Goal: Navigation & Orientation: Find specific page/section

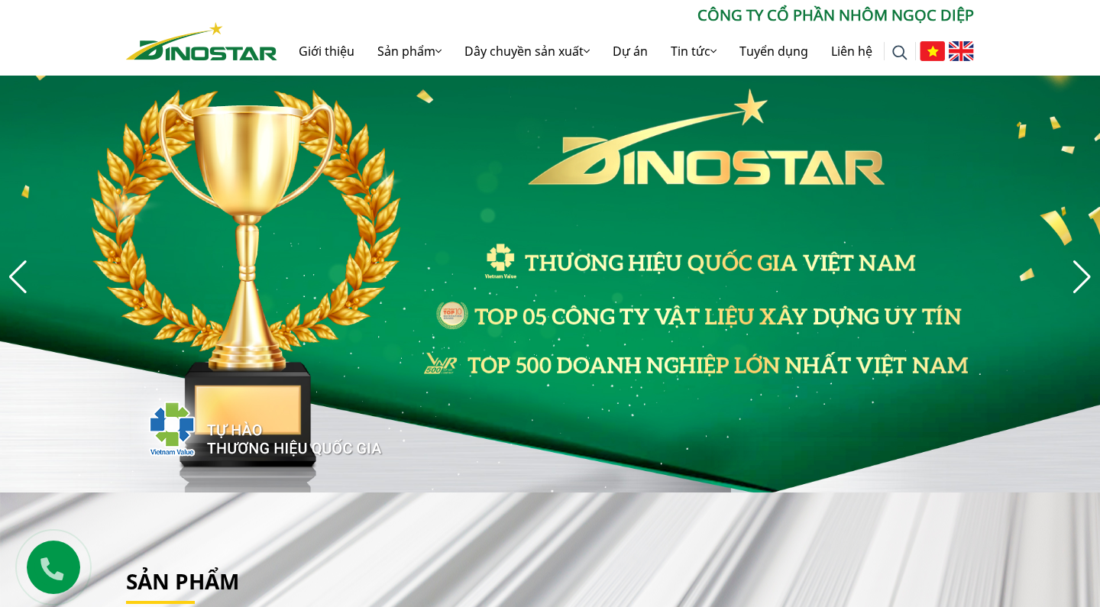
click at [1079, 272] on div "Next slide" at bounding box center [1082, 277] width 21 height 34
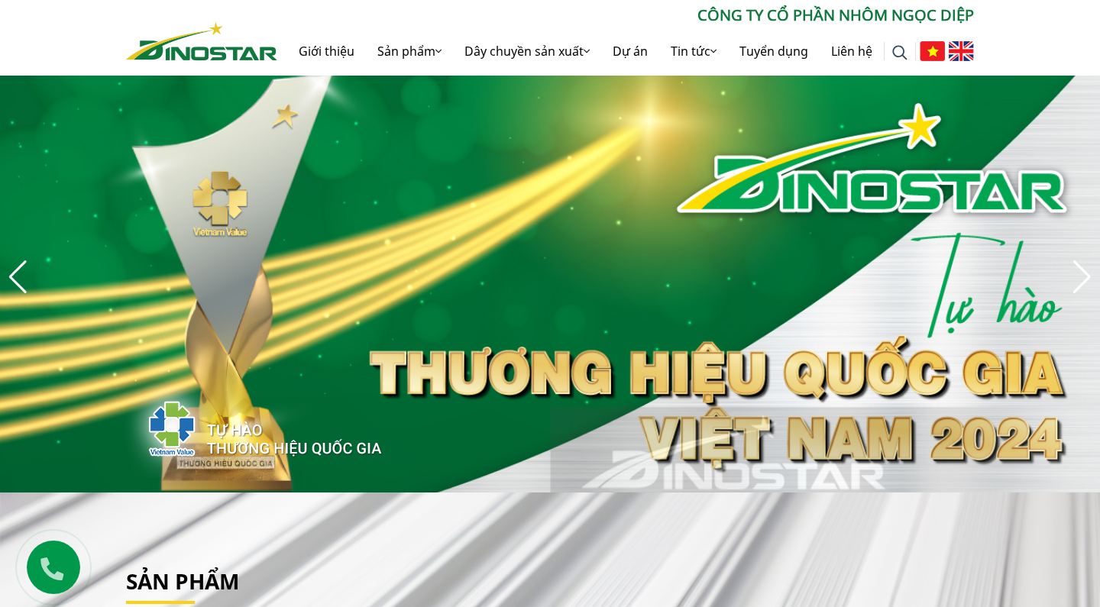
click at [1079, 272] on div "Next slide" at bounding box center [1082, 277] width 21 height 34
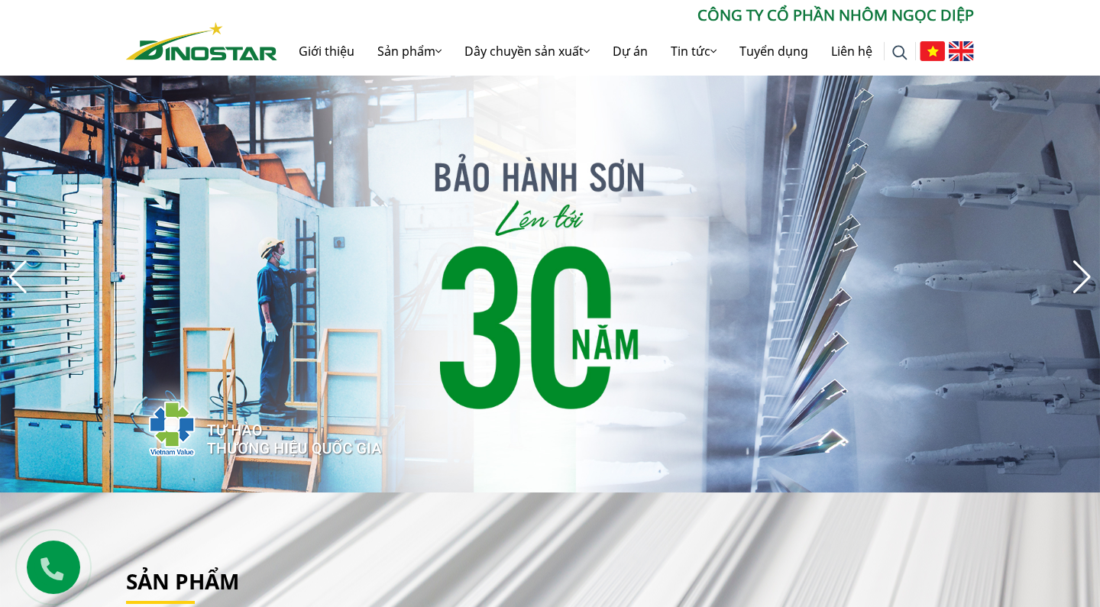
click at [1079, 272] on div "Next slide" at bounding box center [1082, 277] width 21 height 34
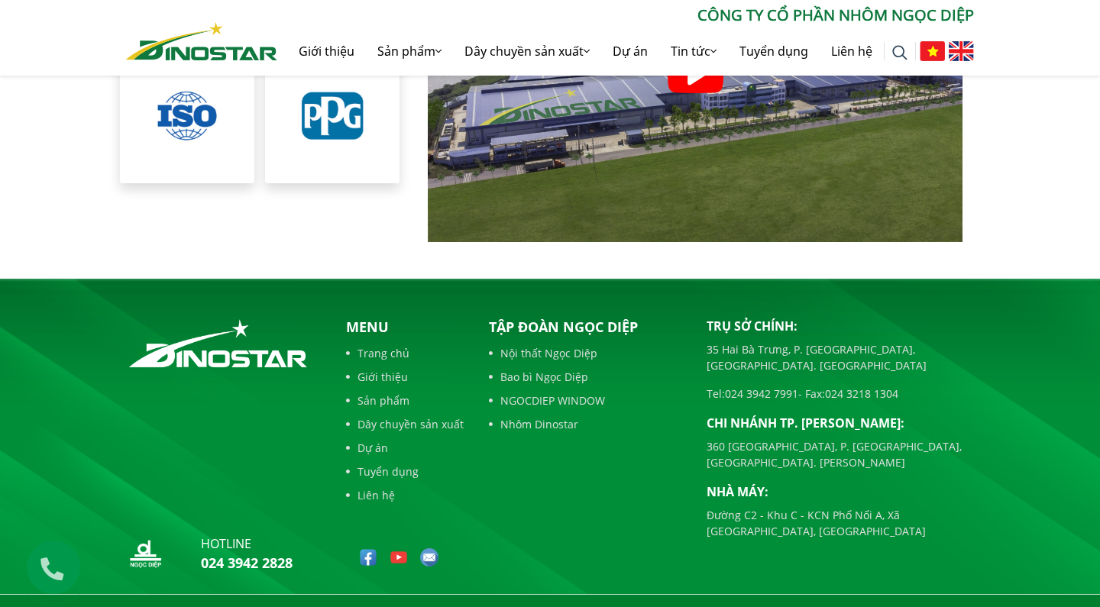
scroll to position [3432, 0]
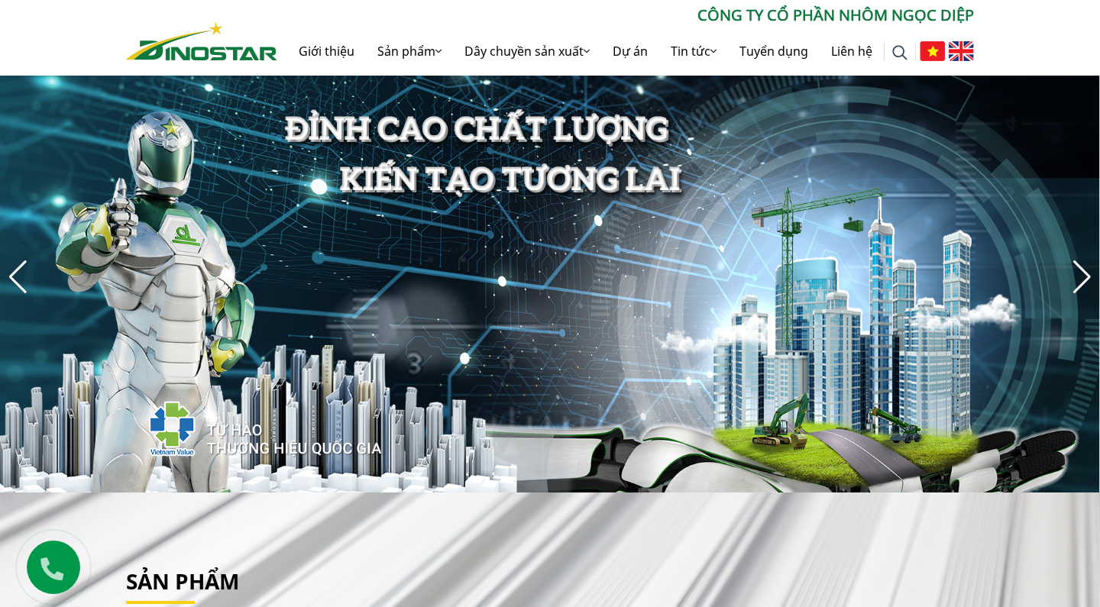
scroll to position [0, 0]
click at [1080, 274] on div "Next slide" at bounding box center [1082, 277] width 21 height 34
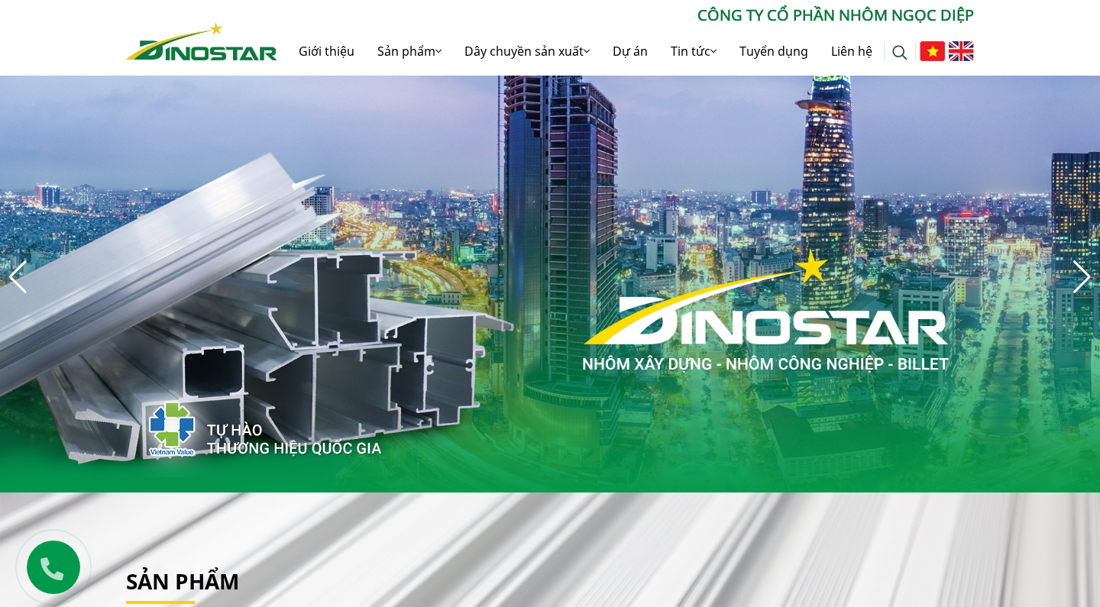
click at [1080, 274] on div "Next slide" at bounding box center [1082, 277] width 21 height 34
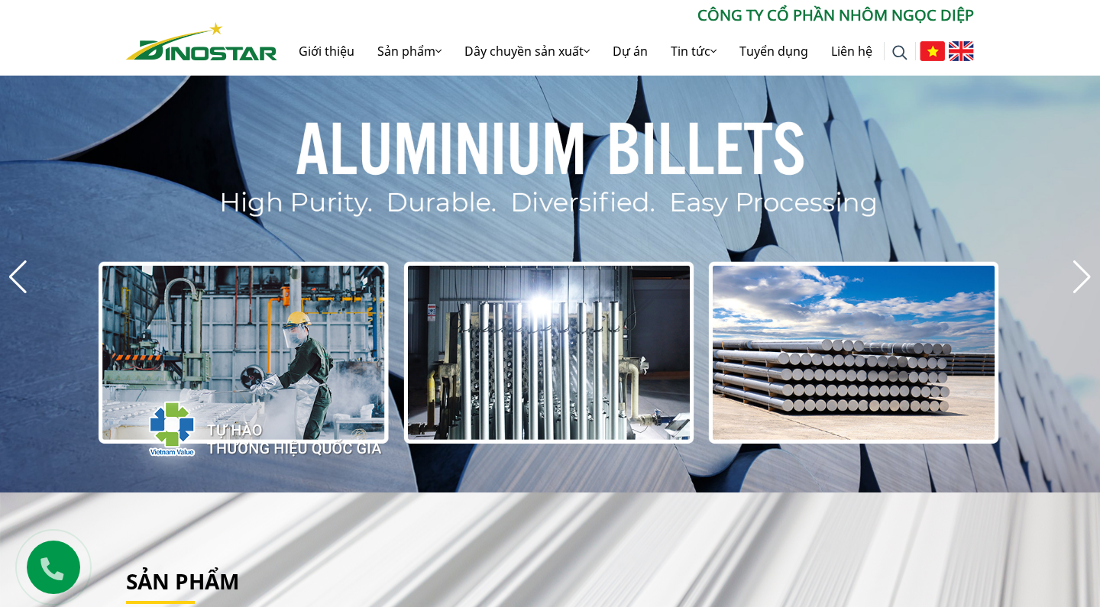
click at [1080, 274] on div "Next slide" at bounding box center [1082, 277] width 21 height 34
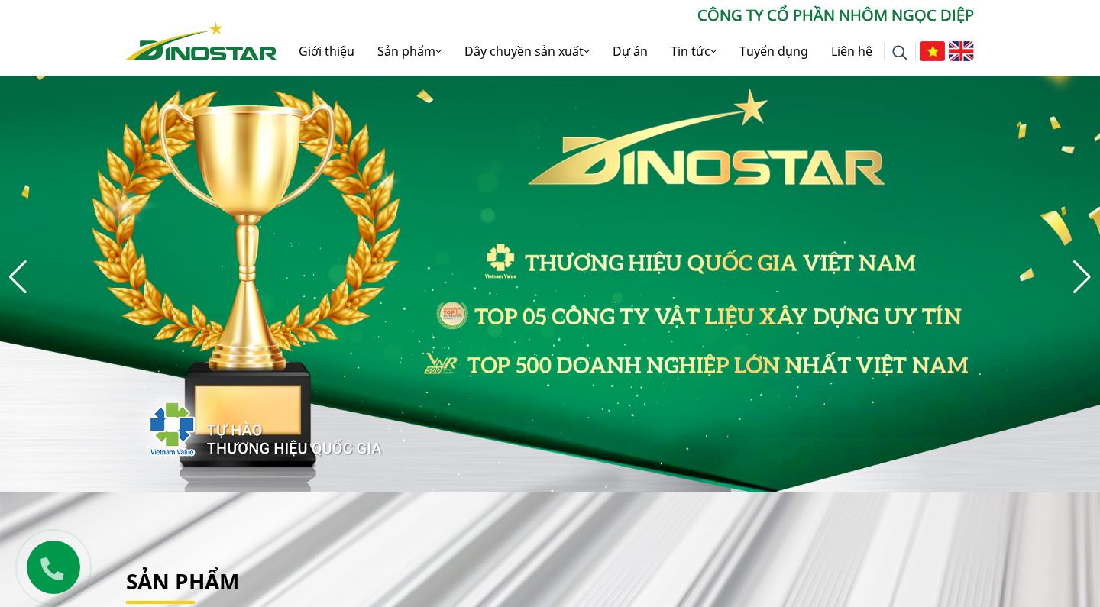
click at [1080, 274] on div "Next slide" at bounding box center [1082, 277] width 21 height 34
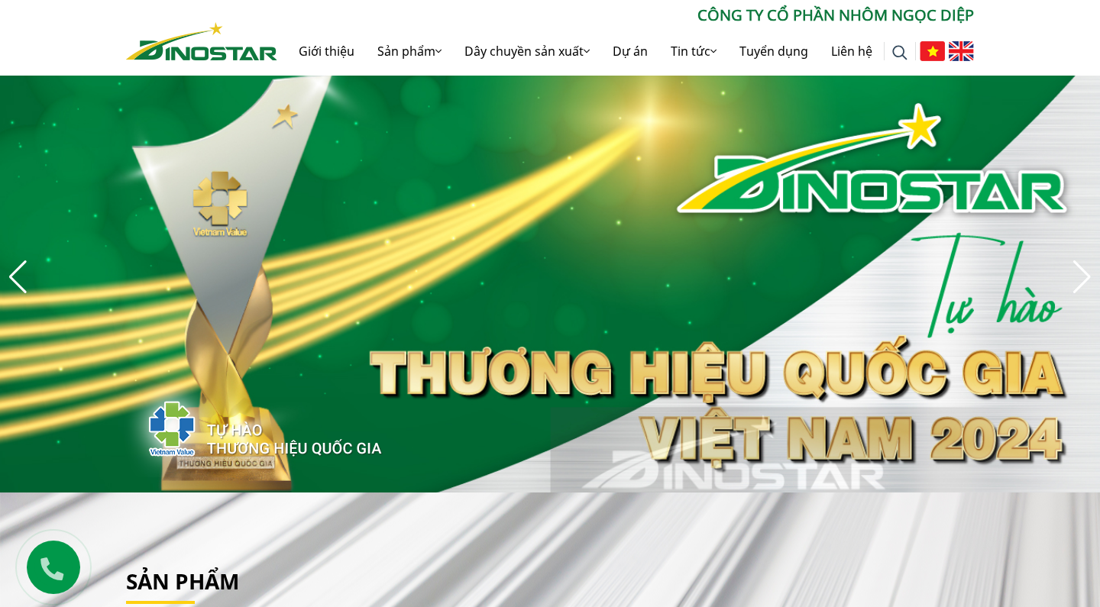
click at [1080, 274] on div "Next slide" at bounding box center [1082, 277] width 21 height 34
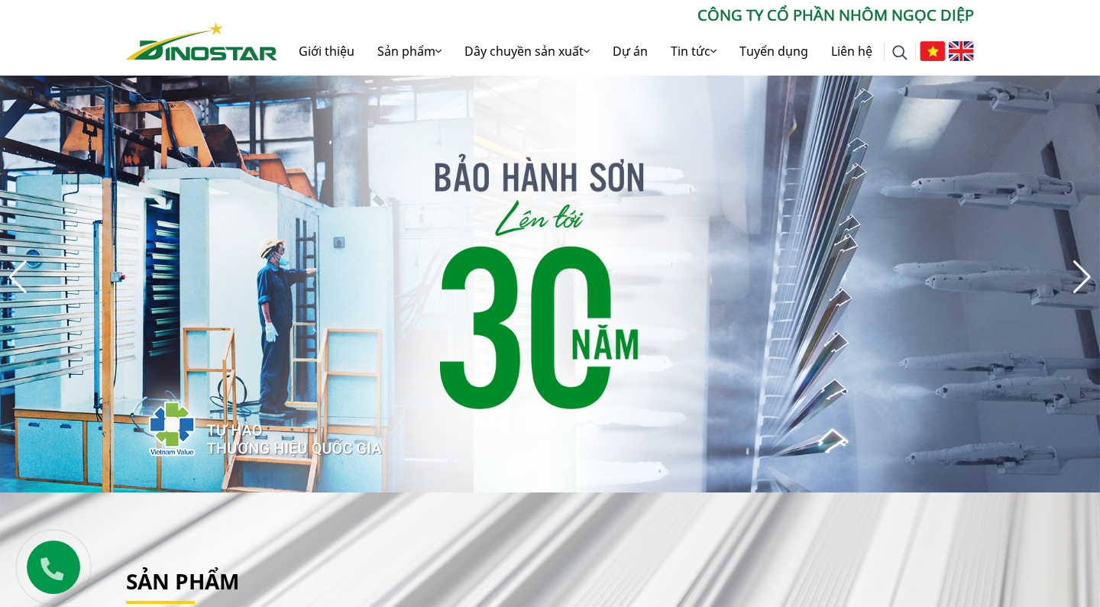
click at [1080, 274] on div "Next slide" at bounding box center [1082, 277] width 21 height 34
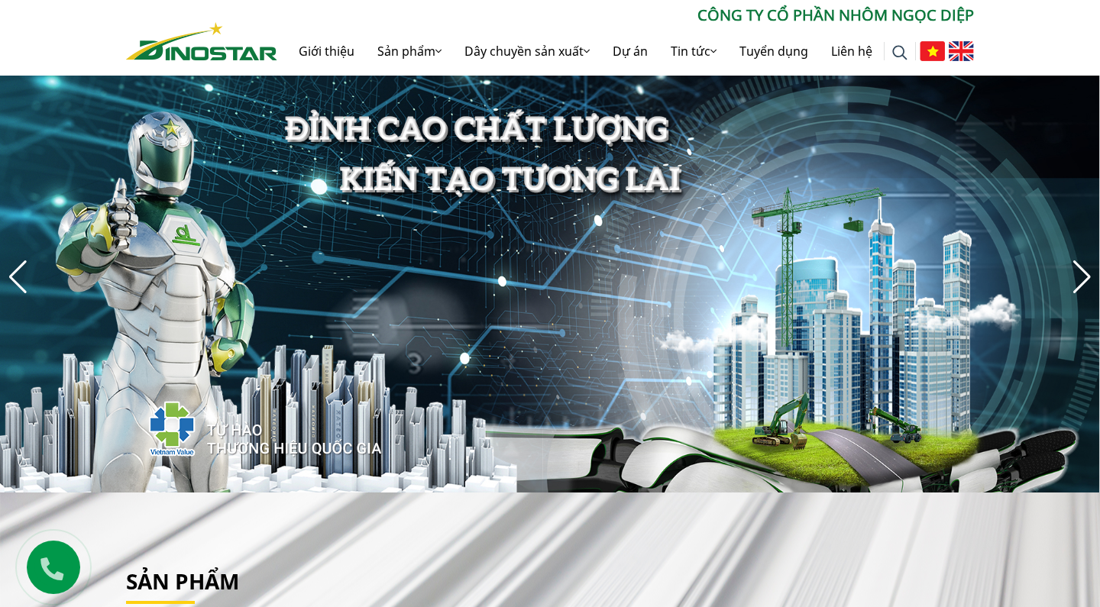
click at [1080, 274] on div "Next slide" at bounding box center [1082, 277] width 21 height 34
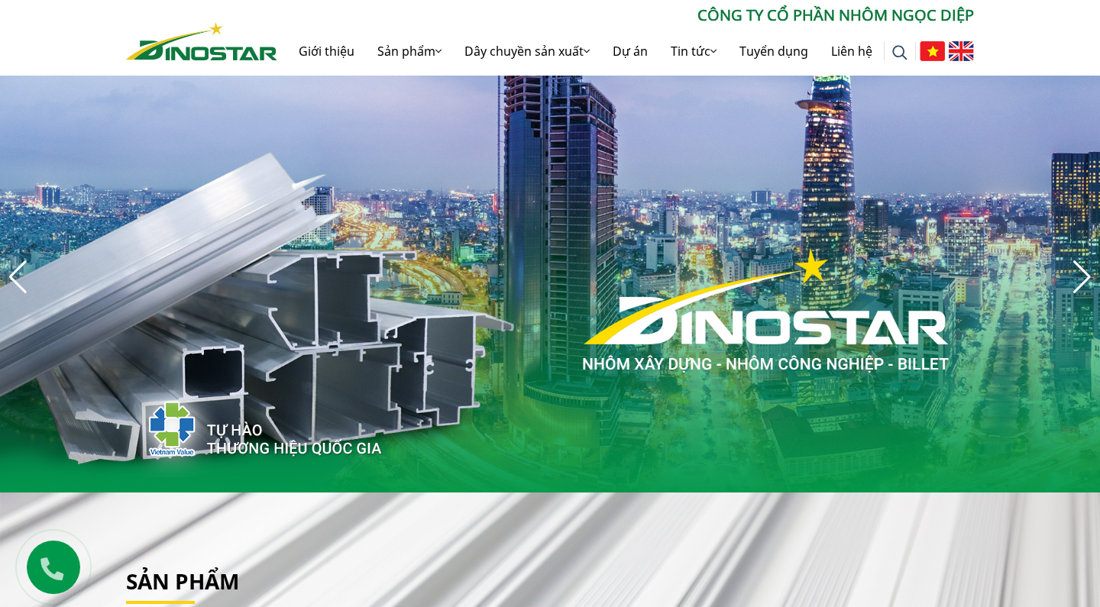
click at [1080, 274] on div "Next slide" at bounding box center [1082, 277] width 21 height 34
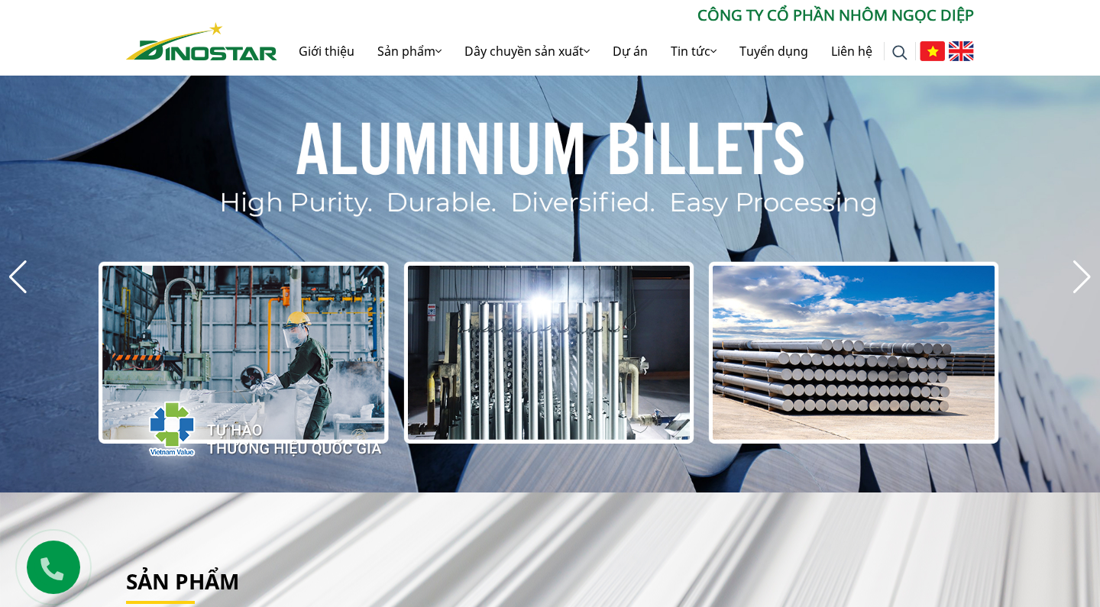
click at [1080, 274] on div "Next slide" at bounding box center [1082, 277] width 21 height 34
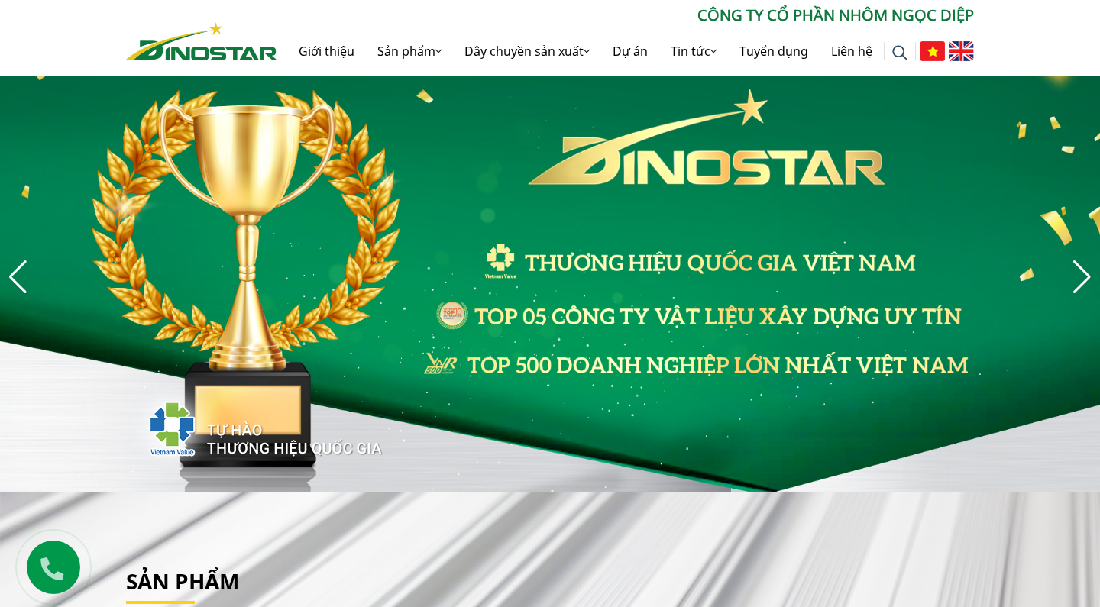
click at [14, 277] on div "Previous slide" at bounding box center [18, 277] width 21 height 34
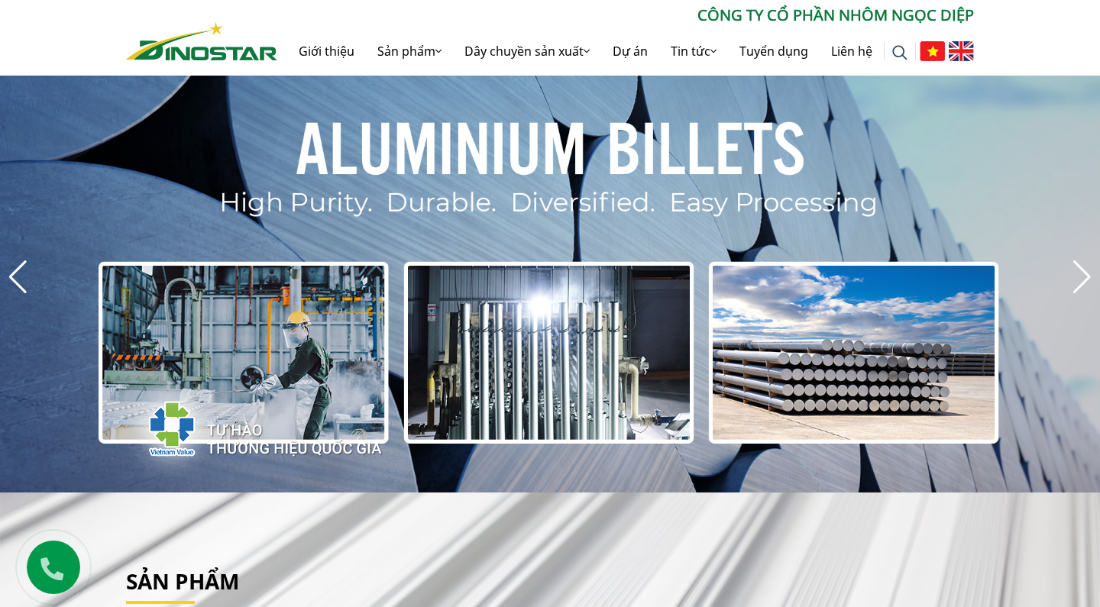
click at [14, 277] on div "Previous slide" at bounding box center [18, 277] width 21 height 34
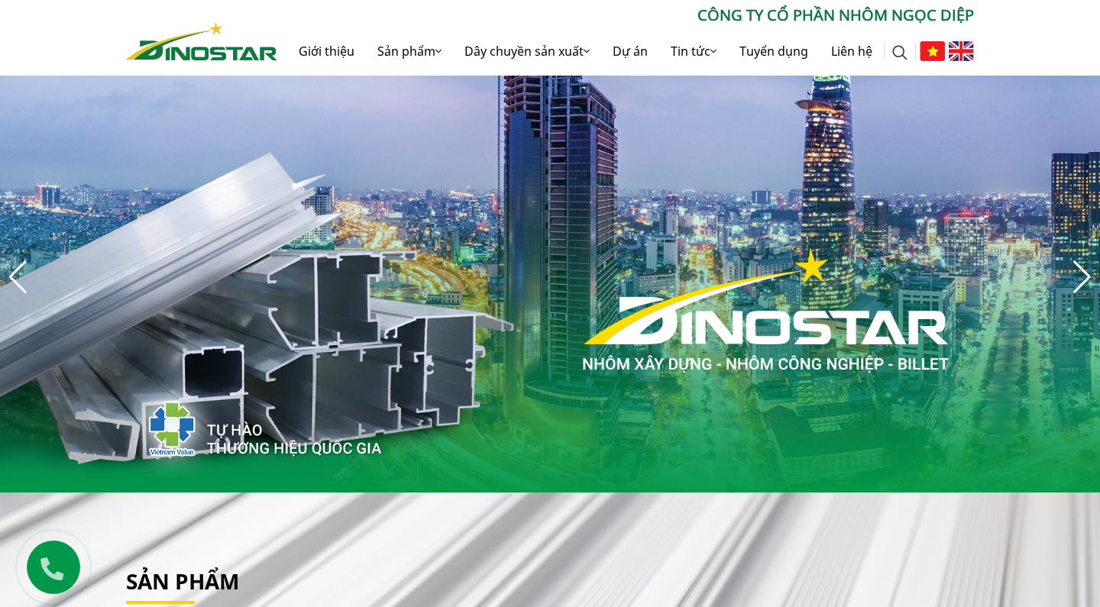
click at [14, 277] on div "Previous slide" at bounding box center [18, 277] width 21 height 34
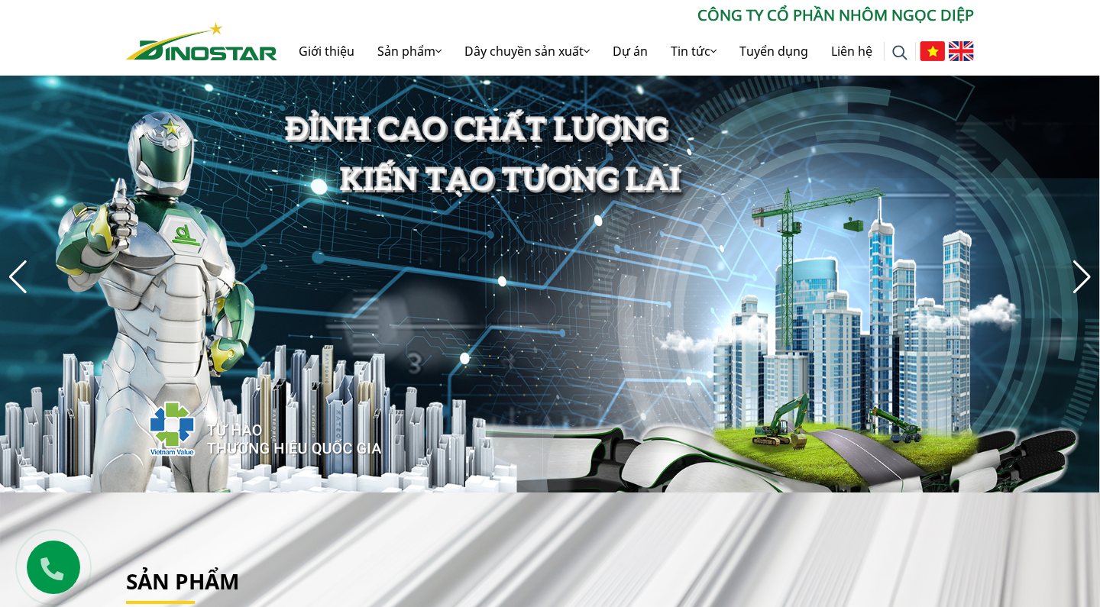
click at [14, 277] on div "Previous slide" at bounding box center [18, 277] width 21 height 34
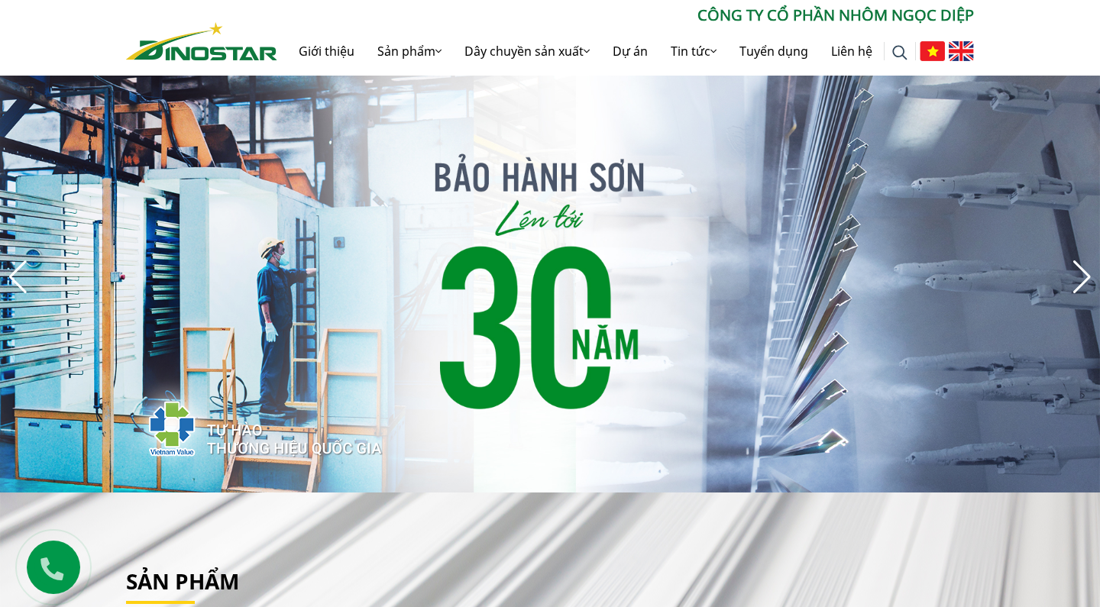
click at [14, 277] on div "Previous slide" at bounding box center [18, 277] width 21 height 34
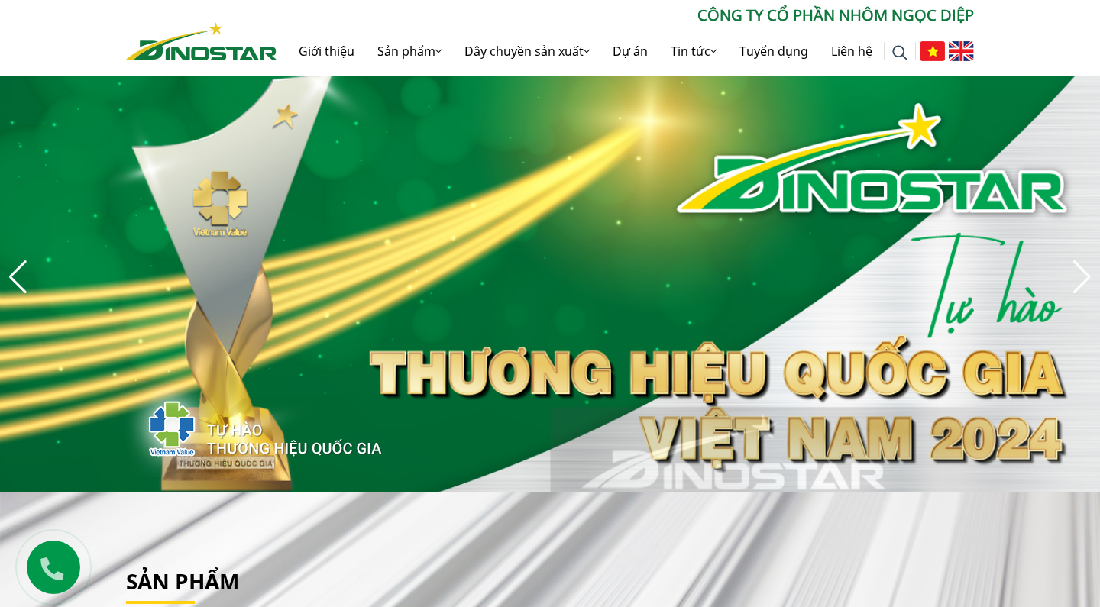
click at [14, 277] on div "Previous slide" at bounding box center [18, 277] width 21 height 34
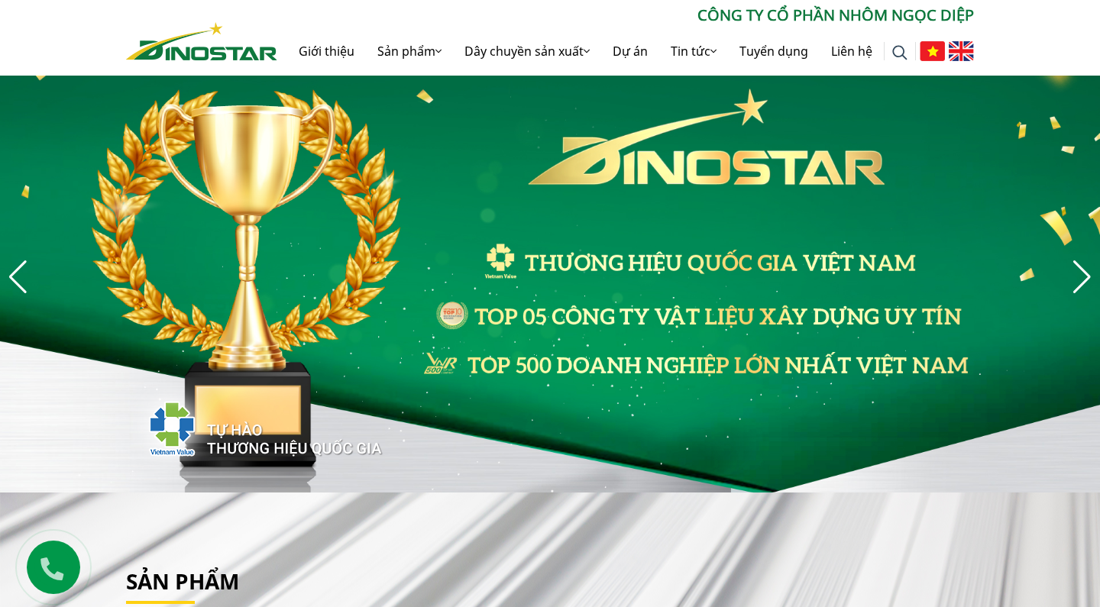
click at [14, 277] on div "Previous slide" at bounding box center [18, 277] width 21 height 34
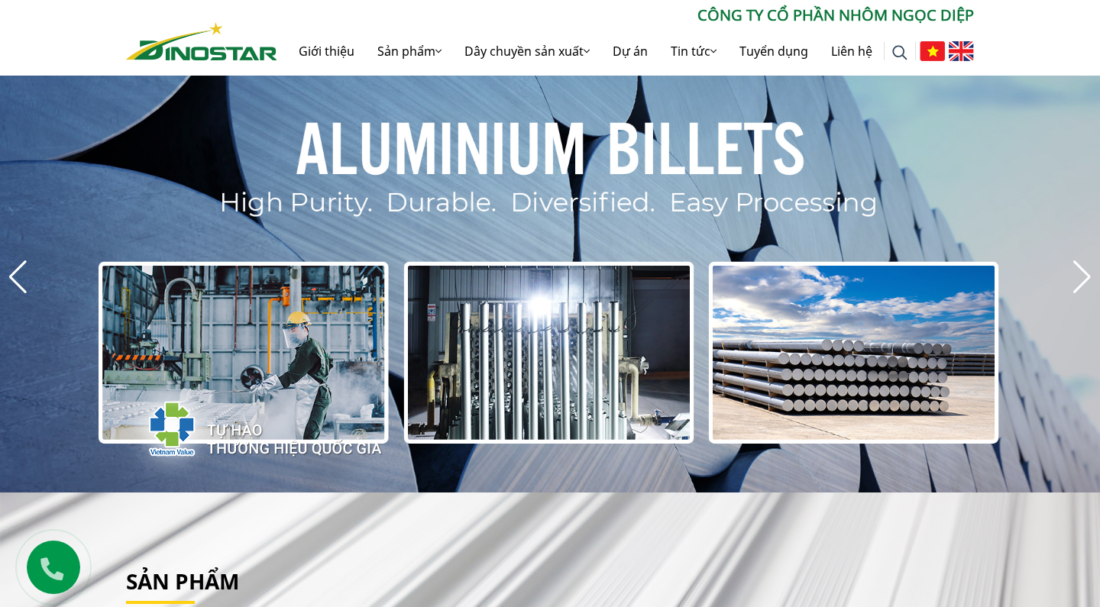
click at [1078, 275] on div "Next slide" at bounding box center [1082, 277] width 21 height 34
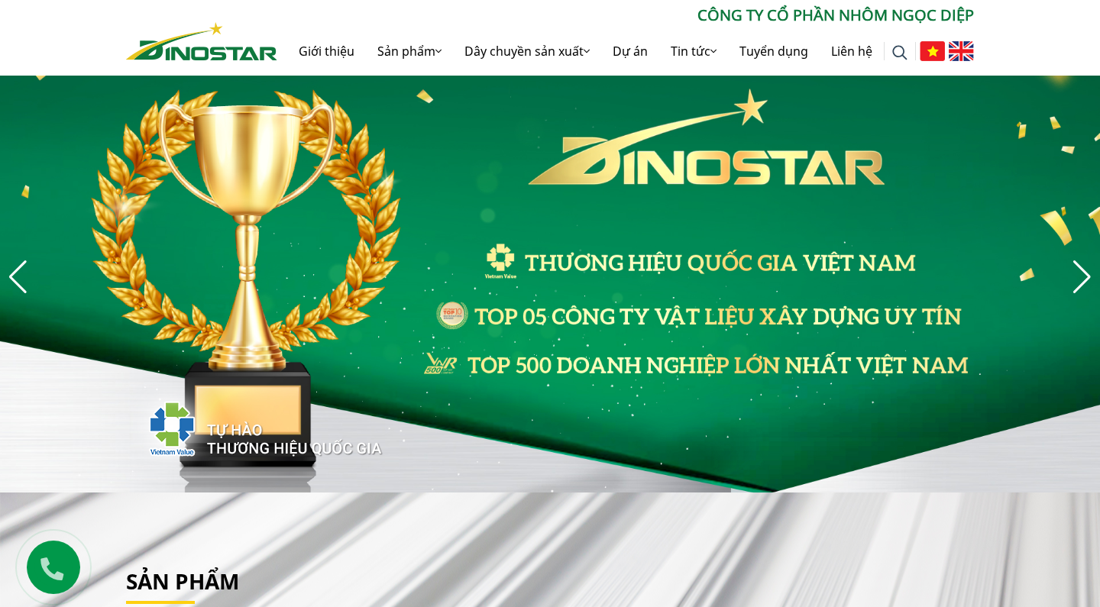
click at [1078, 275] on div "Next slide" at bounding box center [1082, 277] width 21 height 34
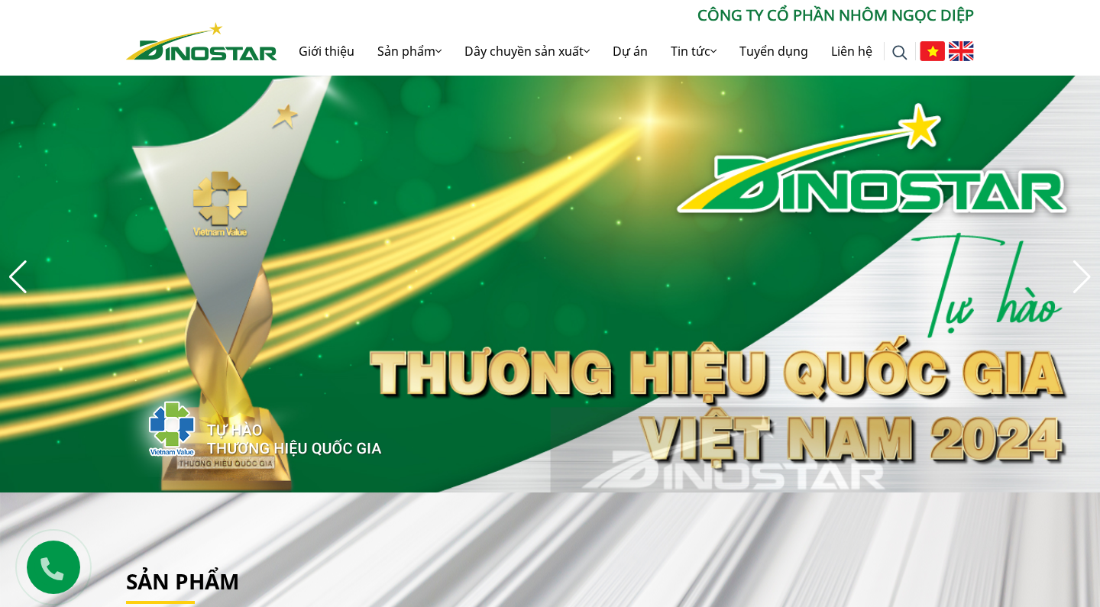
click at [1078, 275] on div "Next slide" at bounding box center [1082, 277] width 21 height 34
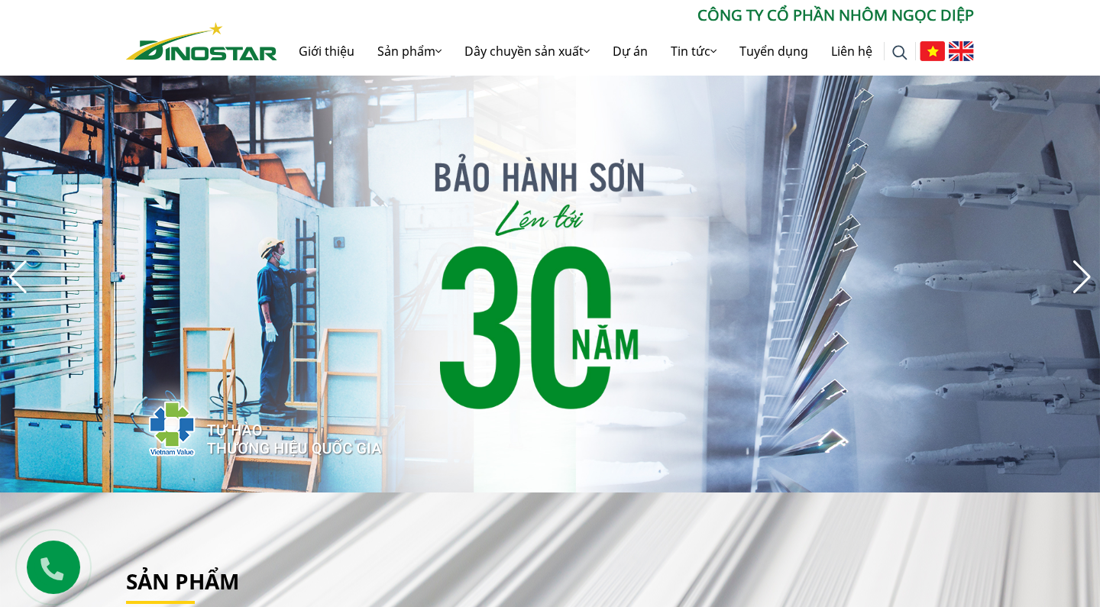
click at [1078, 275] on div "Next slide" at bounding box center [1082, 277] width 21 height 34
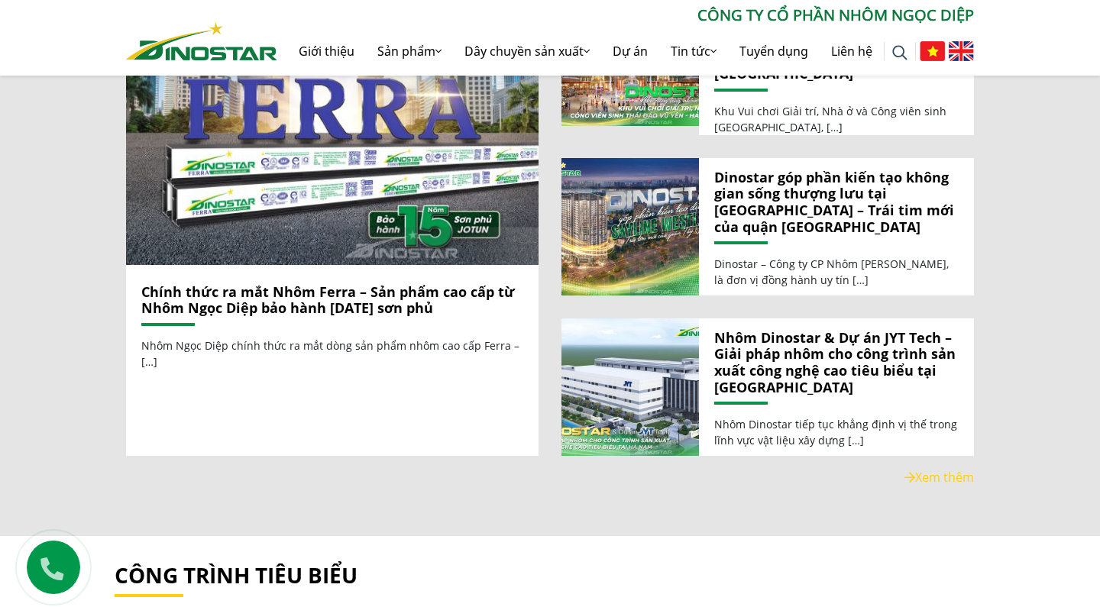
scroll to position [1710, 0]
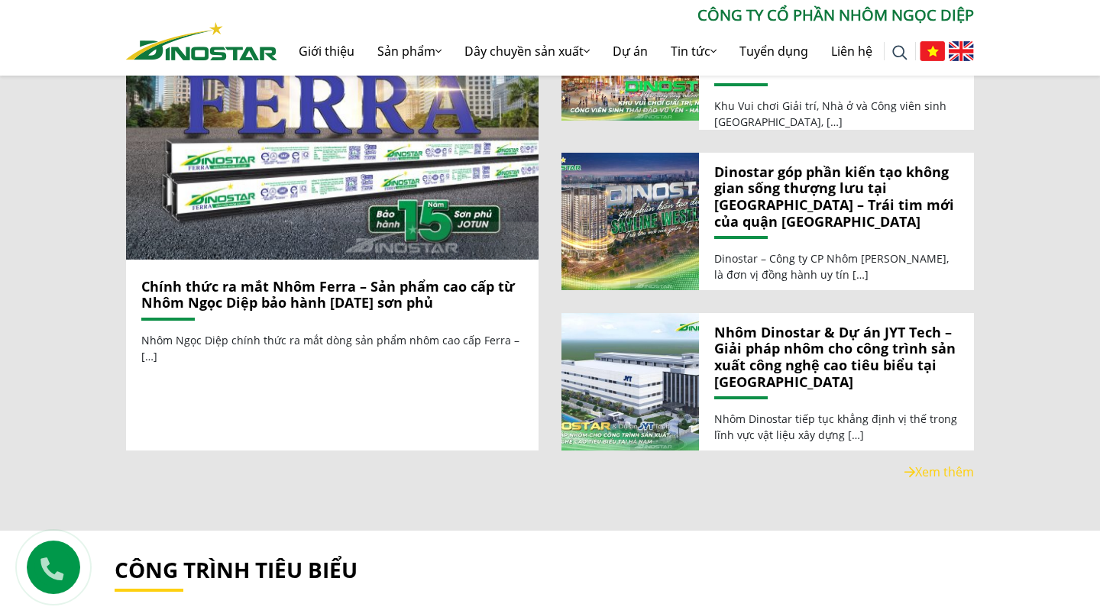
click at [1037, 238] on div "Tin tức Chính thức ra mắt Nhôm Ferra – Sản phẩm cao cấp từ Nhôm Ngọc Diệp bảo h…" at bounding box center [550, 211] width 1100 height 640
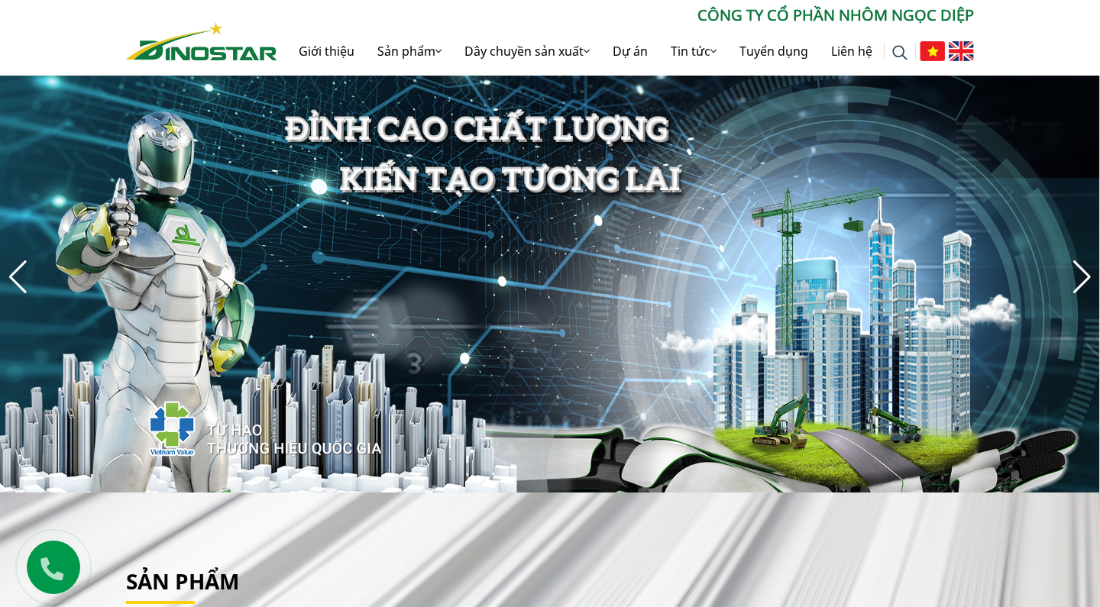
scroll to position [0, 0]
click at [1079, 274] on div "Next slide" at bounding box center [1082, 277] width 21 height 34
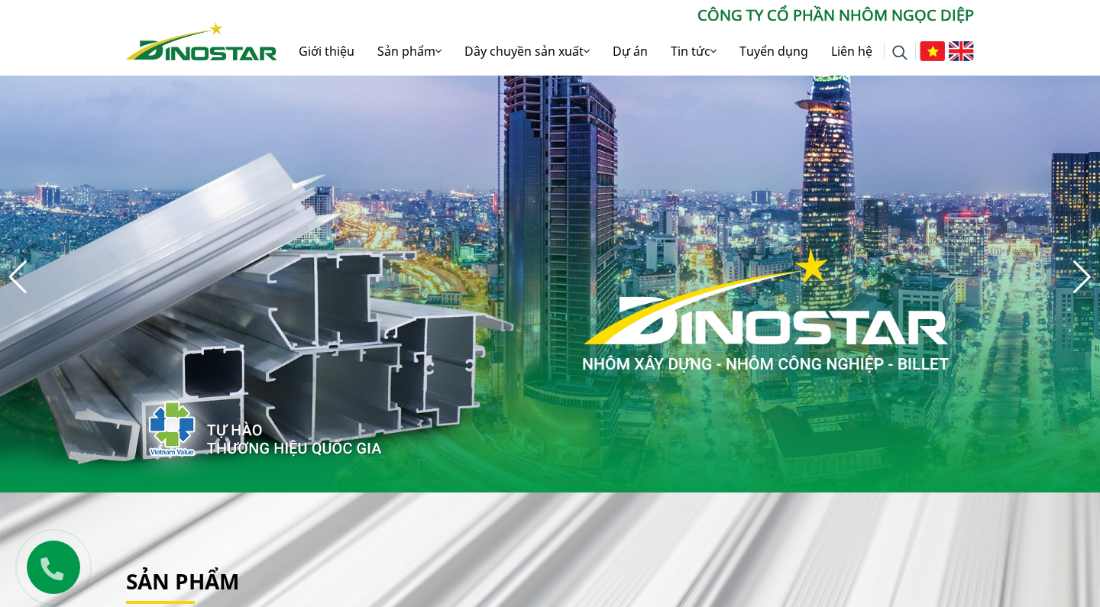
click at [1079, 274] on div "Next slide" at bounding box center [1082, 277] width 21 height 34
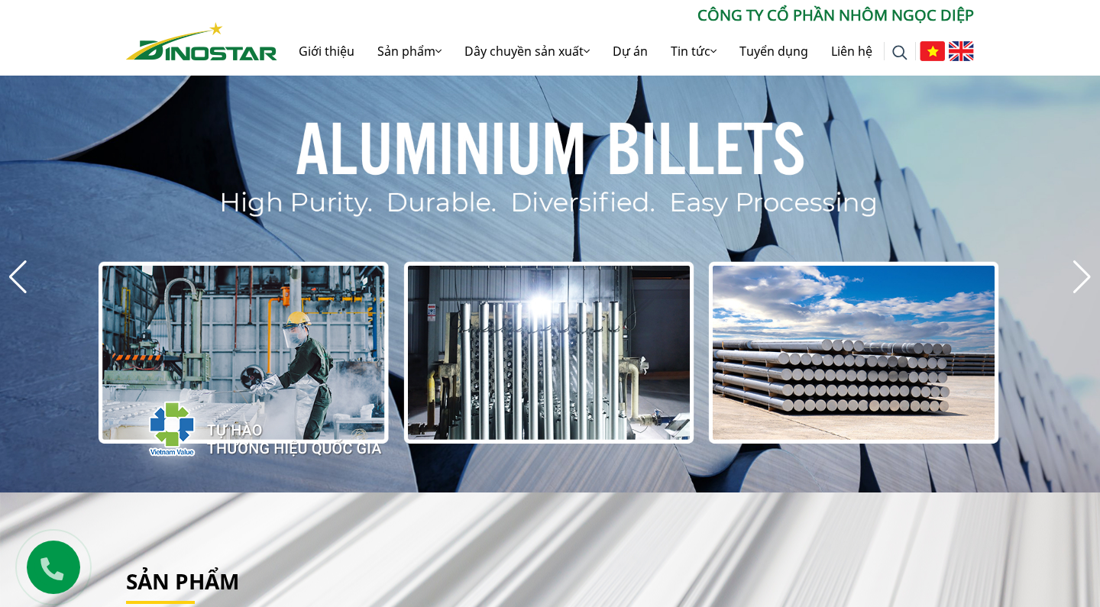
click at [1079, 274] on div "Next slide" at bounding box center [1082, 277] width 21 height 34
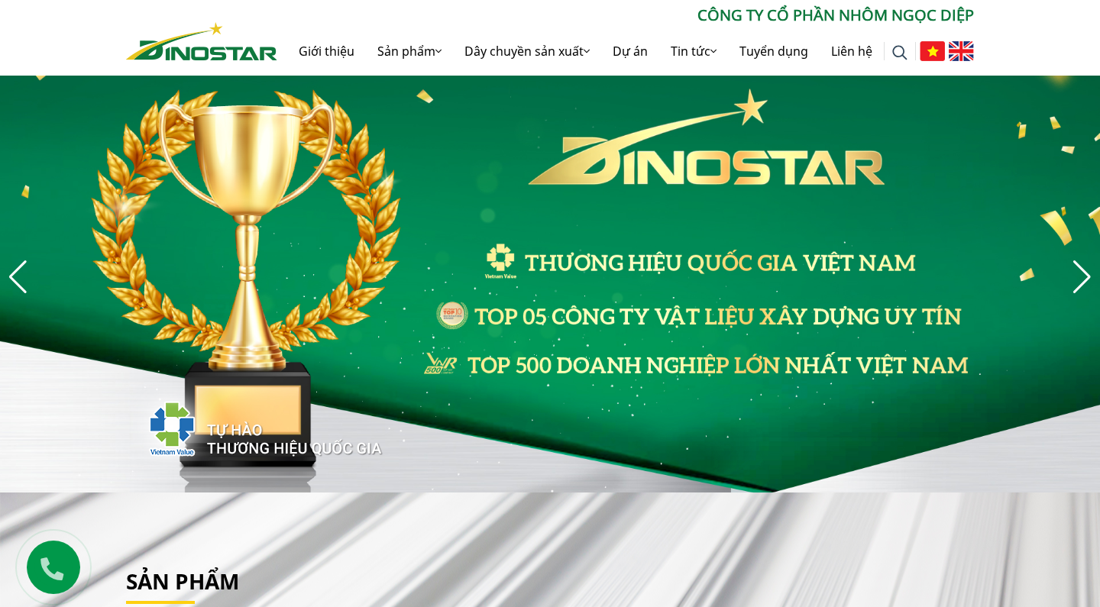
click at [1079, 274] on div "Next slide" at bounding box center [1082, 277] width 21 height 34
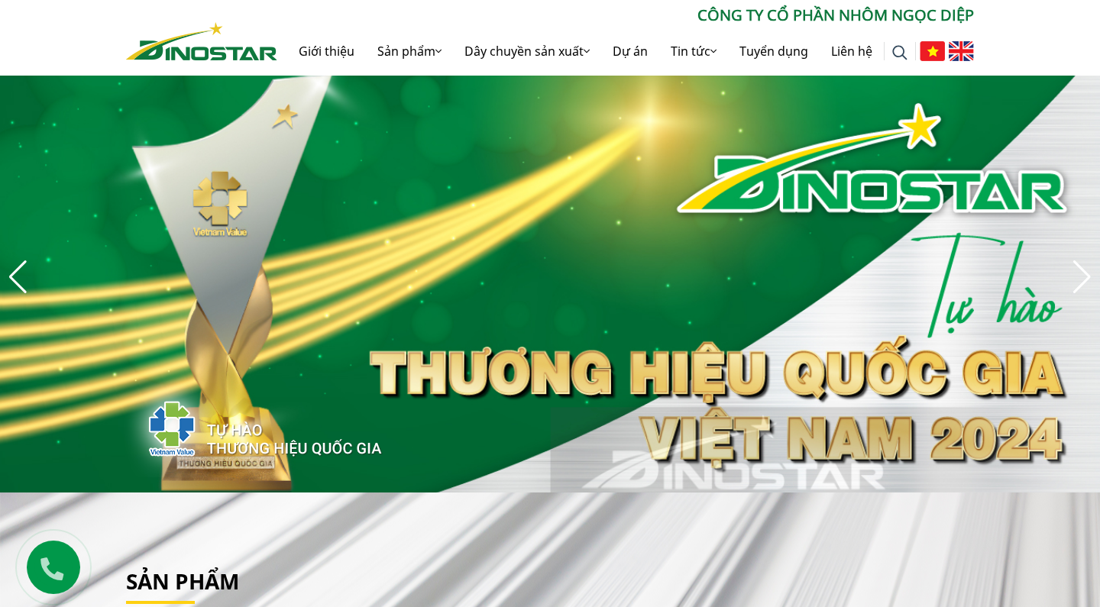
click at [1079, 274] on div "Next slide" at bounding box center [1082, 277] width 21 height 34
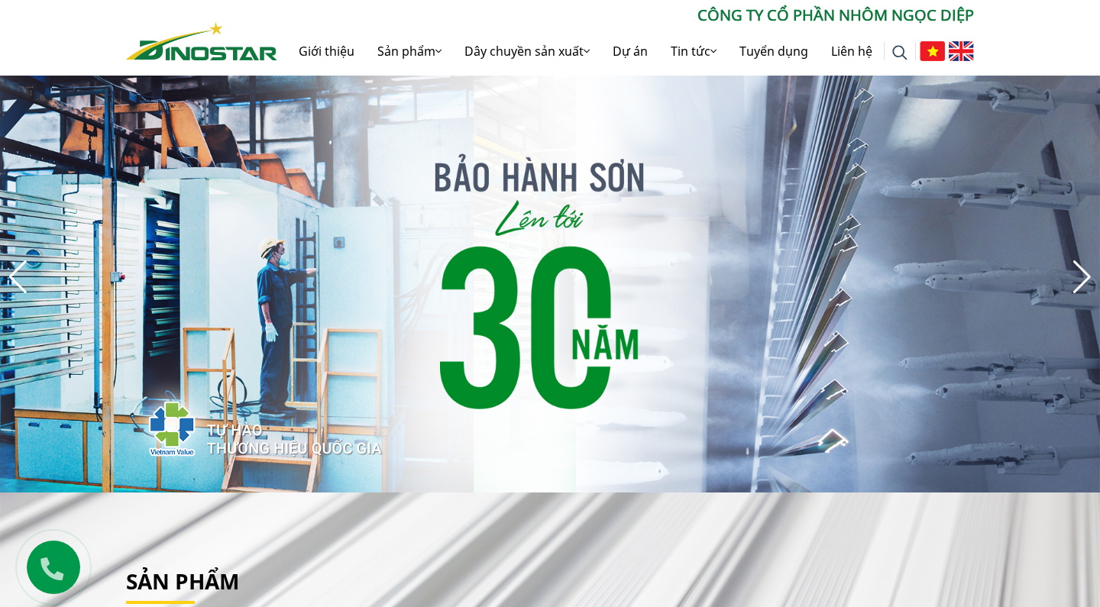
click at [1079, 274] on div "Next slide" at bounding box center [1082, 277] width 21 height 34
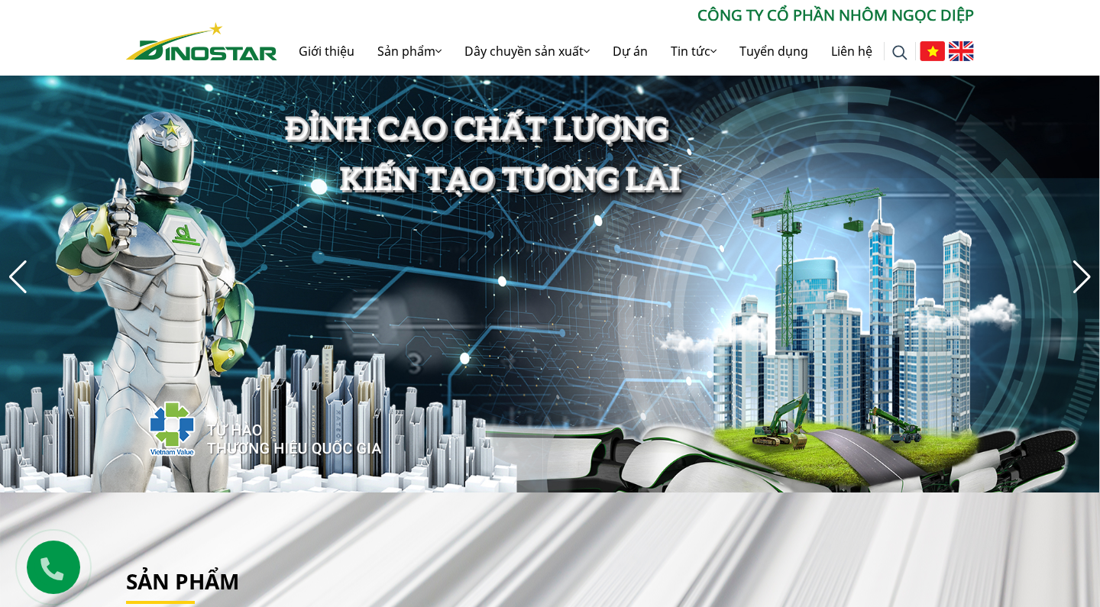
scroll to position [34, 2]
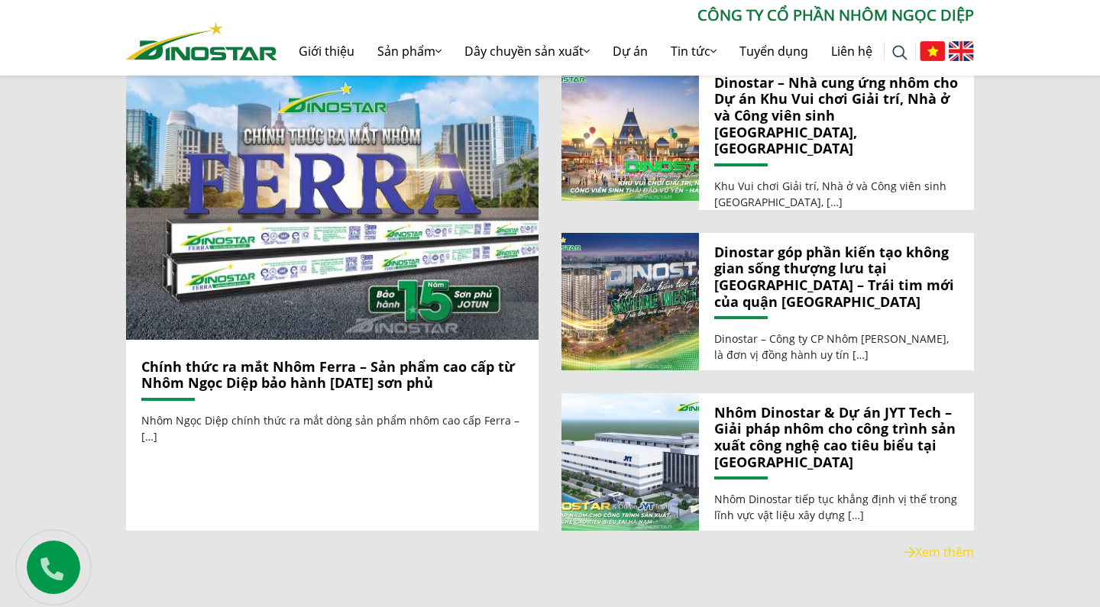
click at [1011, 288] on div "Tin tức Chính thức ra mắt Nhôm Ferra – Sản phẩm cao cấp từ Nhôm Ngọc Diệp bảo h…" at bounding box center [550, 291] width 1100 height 640
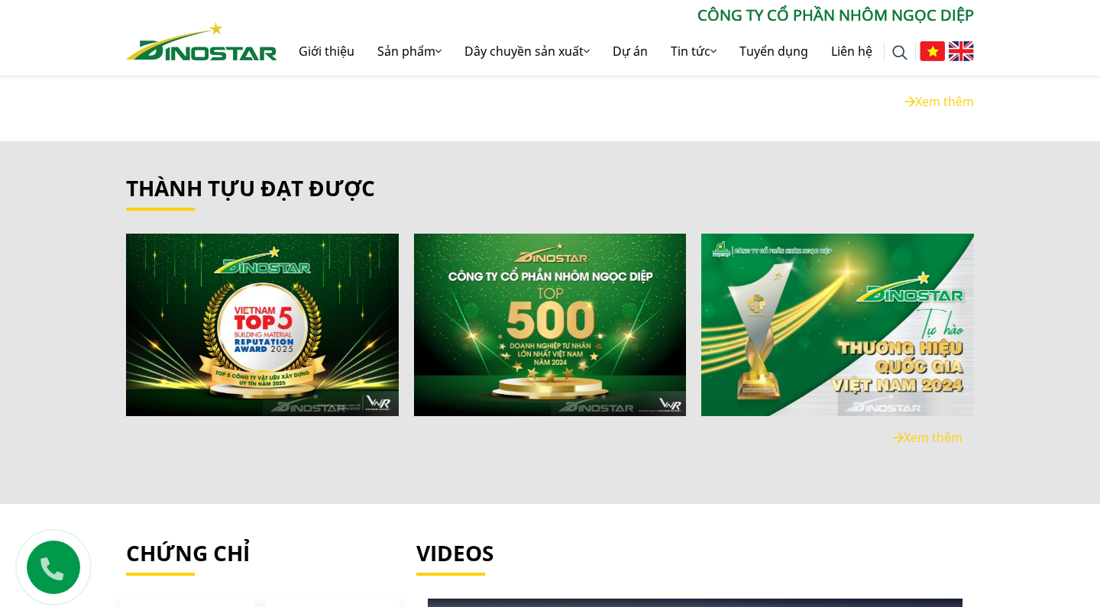
scroll to position [2836, 0]
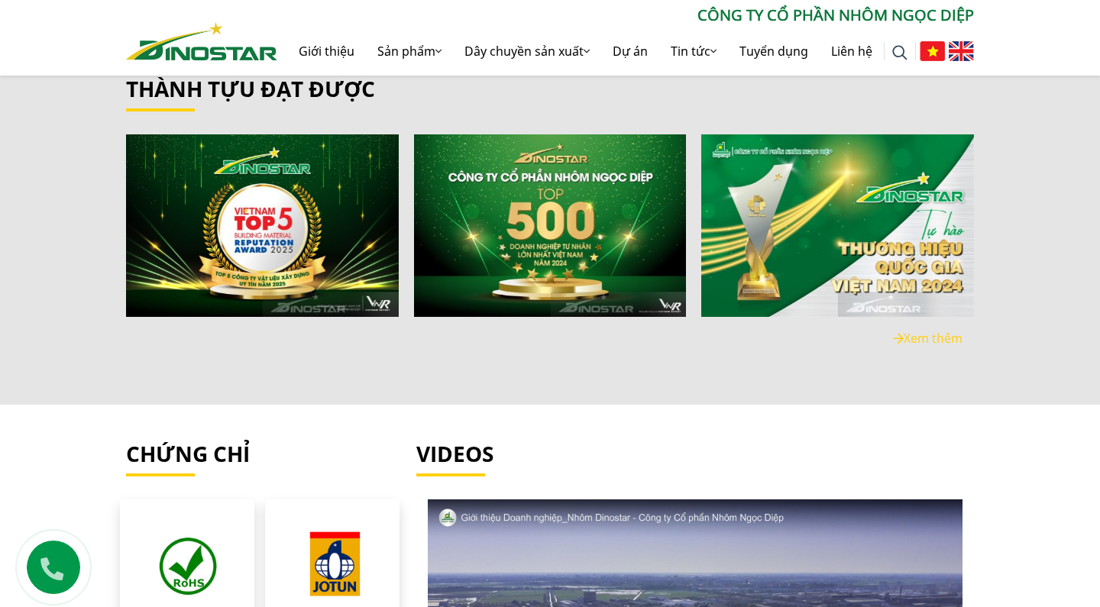
click at [225, 47] on img at bounding box center [201, 41] width 151 height 38
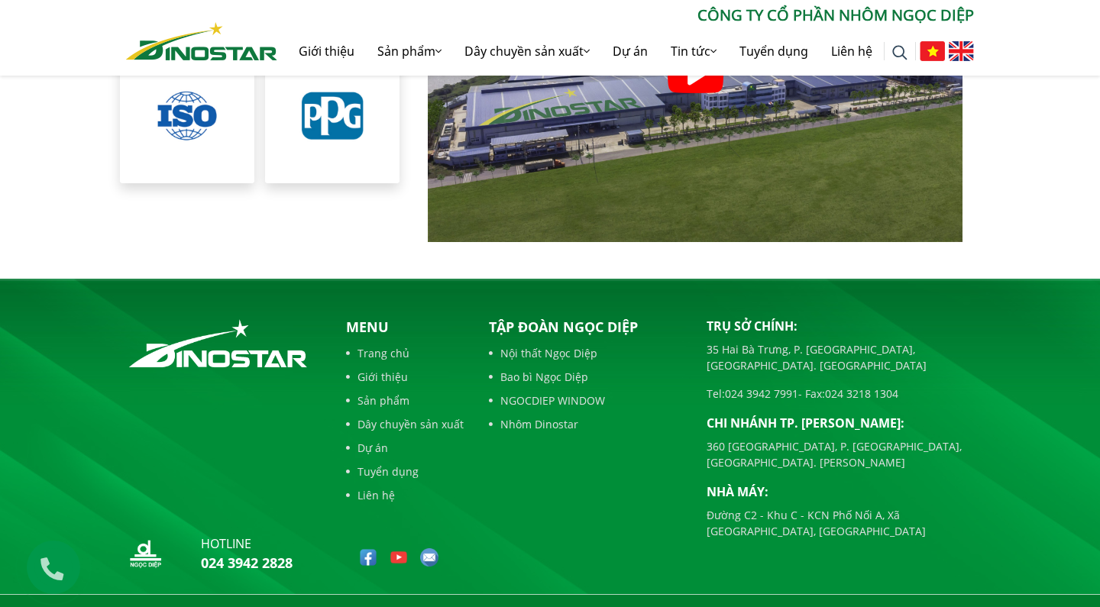
scroll to position [3432, 0]
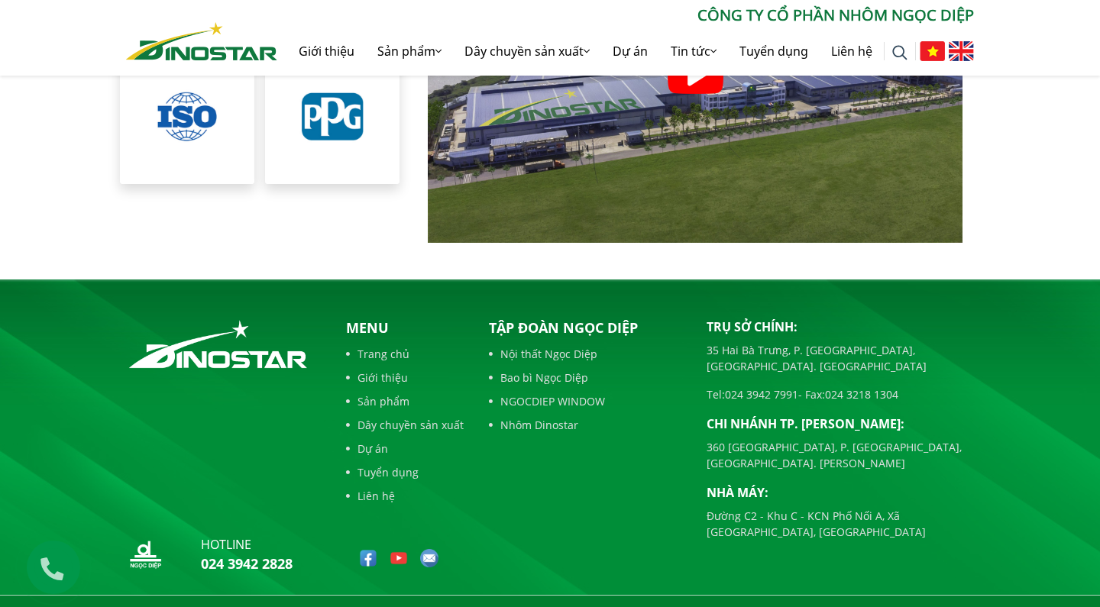
click at [326, 369] on div "hotline 024 3942 2828" at bounding box center [224, 449] width 218 height 263
click at [445, 280] on footer "hotline 024 3942 2828 Menu Trang chủ Giới thiệu Sản phẩm Dây chuyền sản xuất Dự…" at bounding box center [550, 458] width 1100 height 356
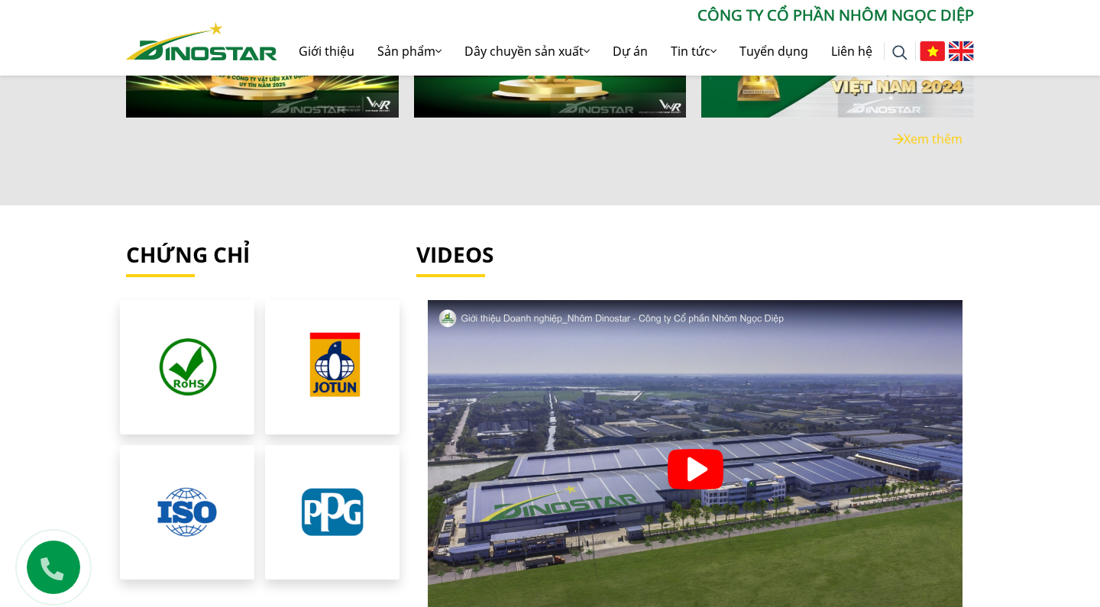
click at [413, 251] on div "Videos" at bounding box center [695, 271] width 581 height 58
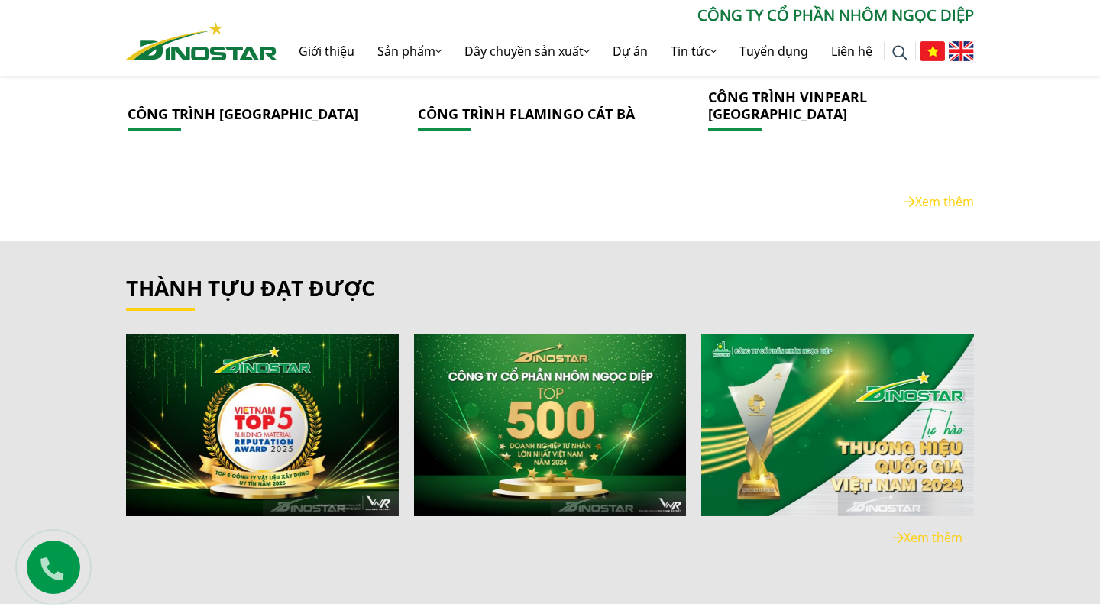
click at [425, 241] on div "thành tựu đạt được" at bounding box center [550, 422] width 1100 height 363
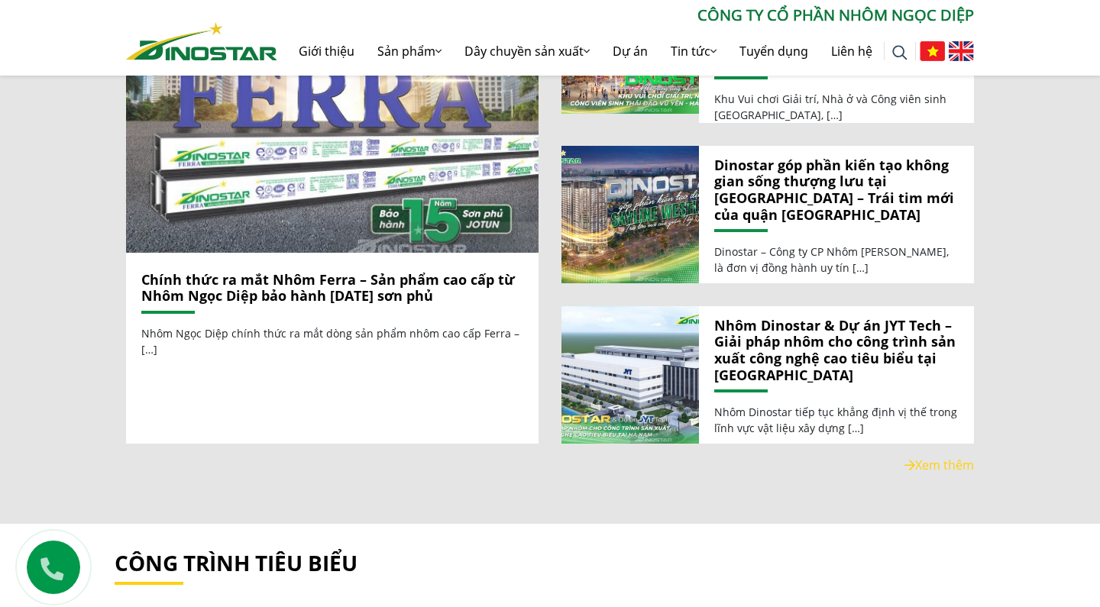
scroll to position [1727, 0]
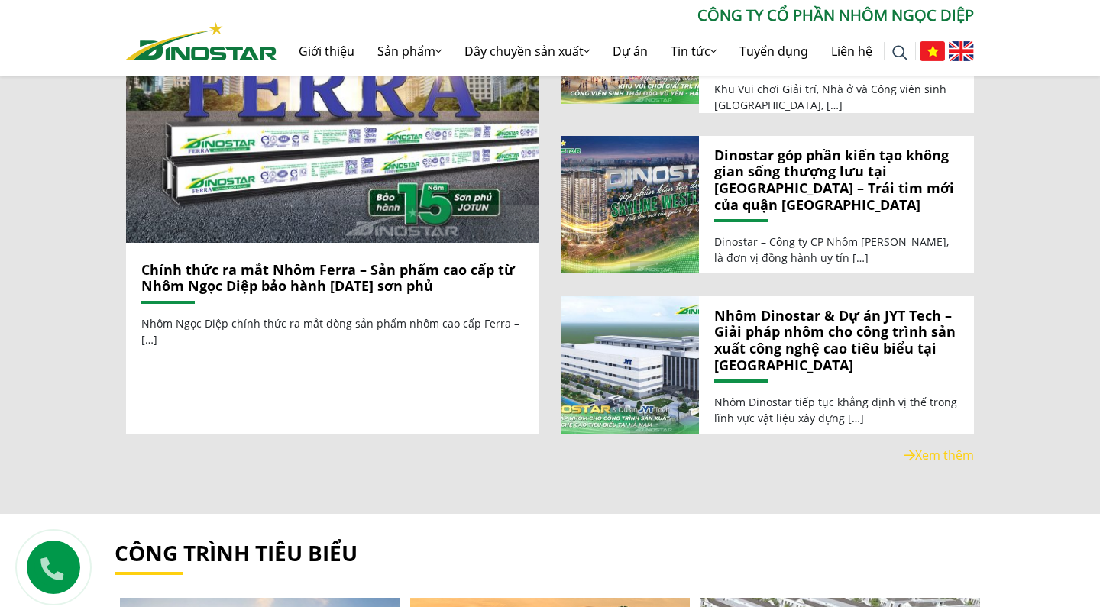
click at [408, 447] on div "Tin tức Chính thức ra mắt Nhôm Ferra – Sản phẩm cao cấp từ Nhôm Ngọc Diệp bảo h…" at bounding box center [550, 194] width 1100 height 640
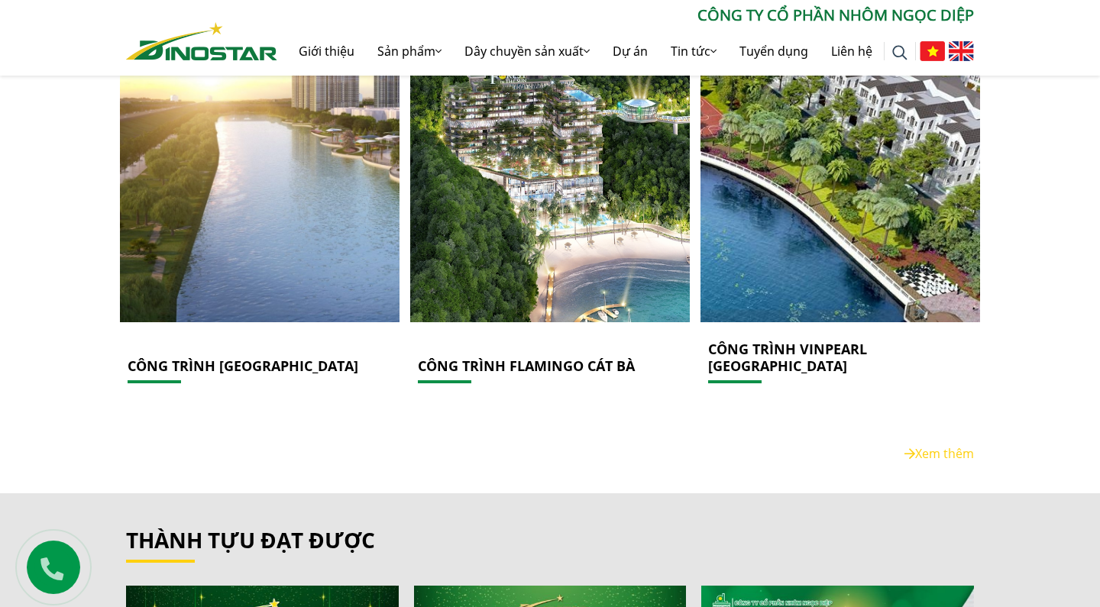
scroll to position [2388, 0]
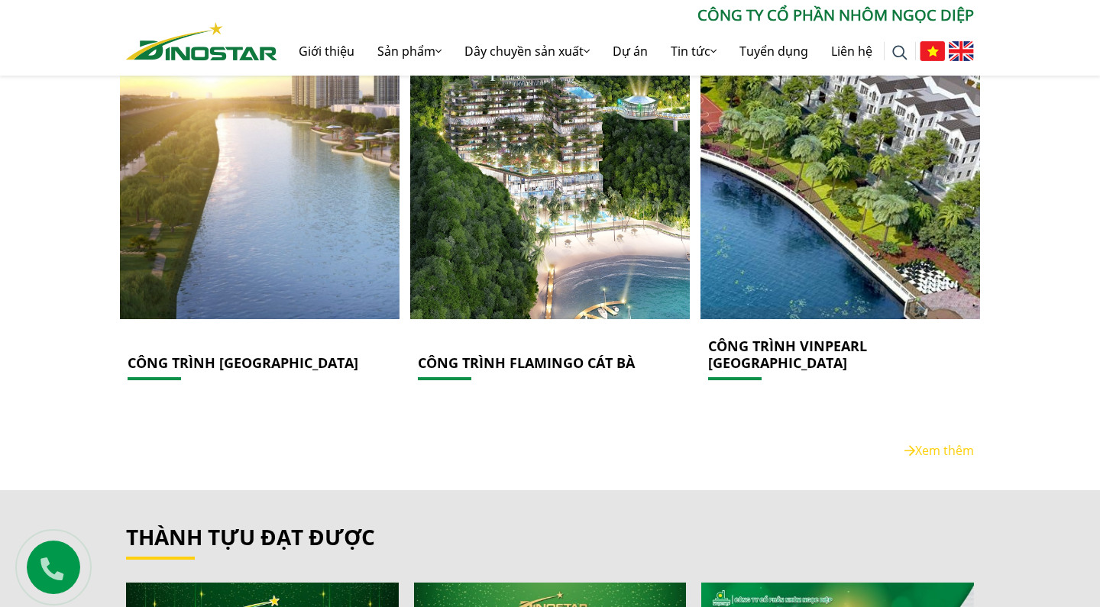
click at [892, 461] on div "công trình tiêu biểu" at bounding box center [550, 172] width 1100 height 638
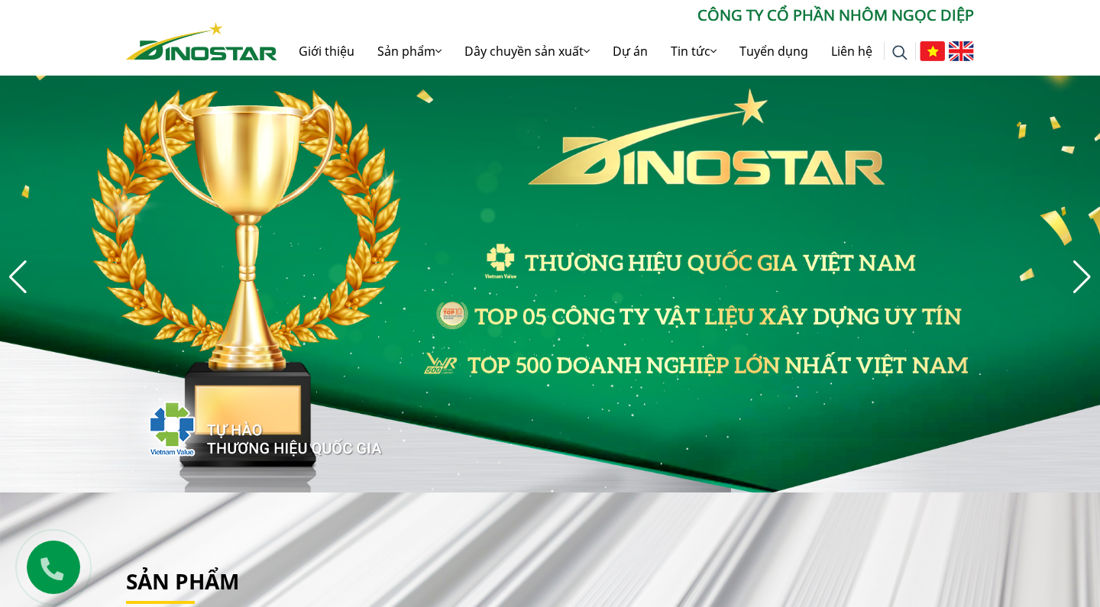
scroll to position [0, 0]
click at [1086, 271] on div "Next slide" at bounding box center [1082, 277] width 21 height 34
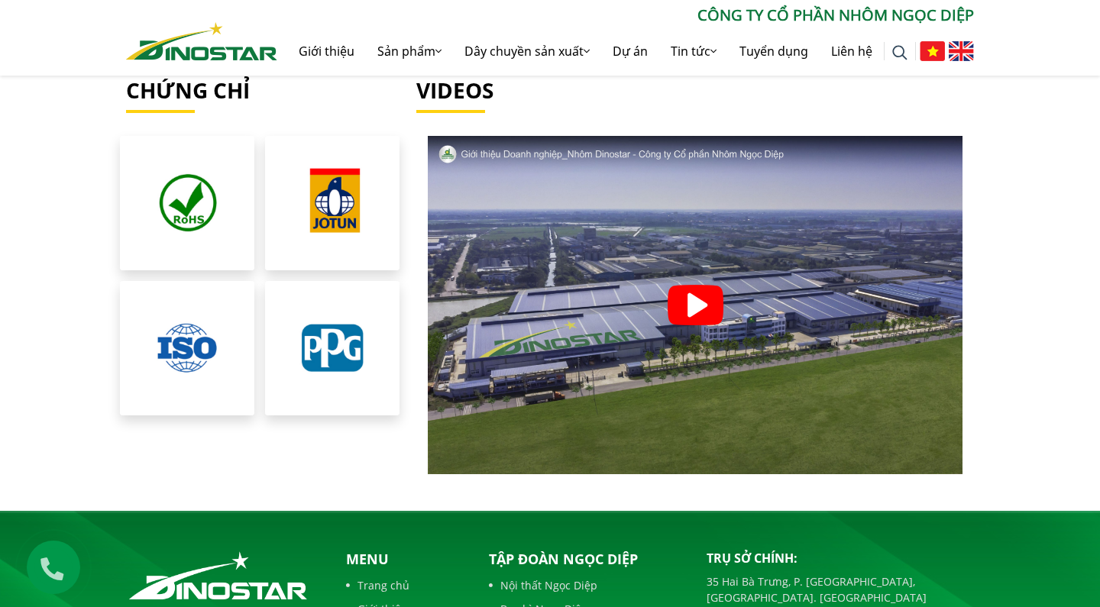
scroll to position [3195, 0]
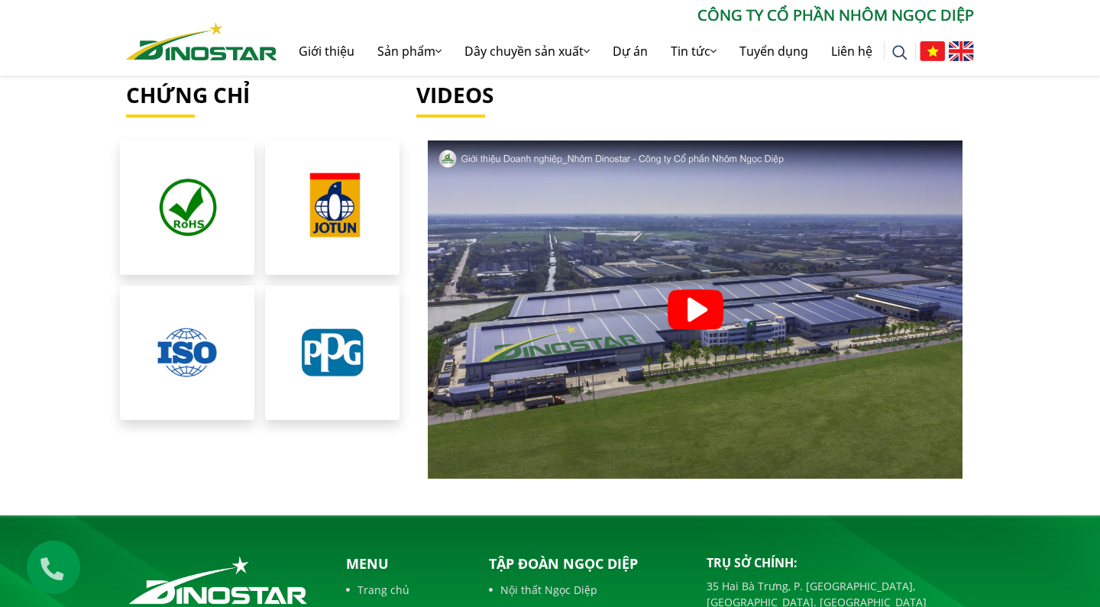
click at [630, 284] on div at bounding box center [695, 310] width 558 height 338
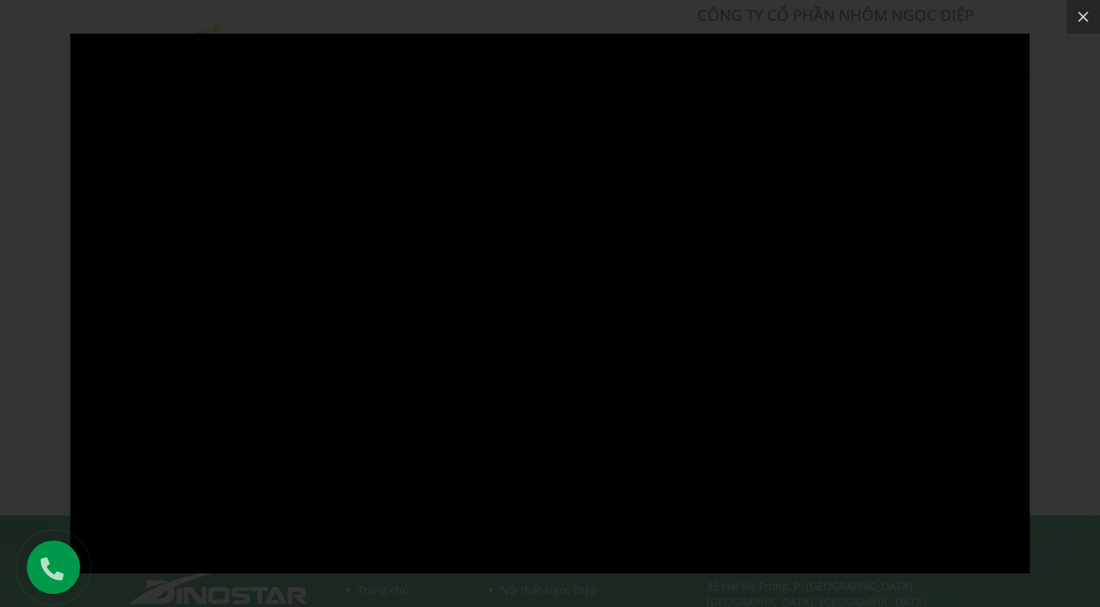
click at [1058, 277] on div at bounding box center [550, 303] width 1100 height 607
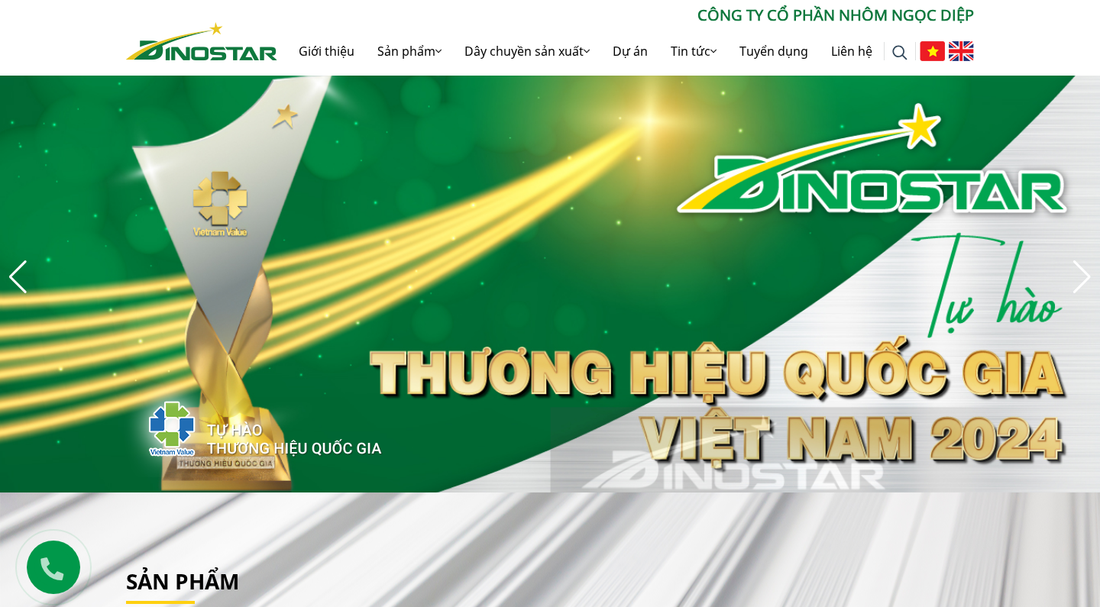
click at [1076, 276] on div "Next slide" at bounding box center [1082, 277] width 21 height 34
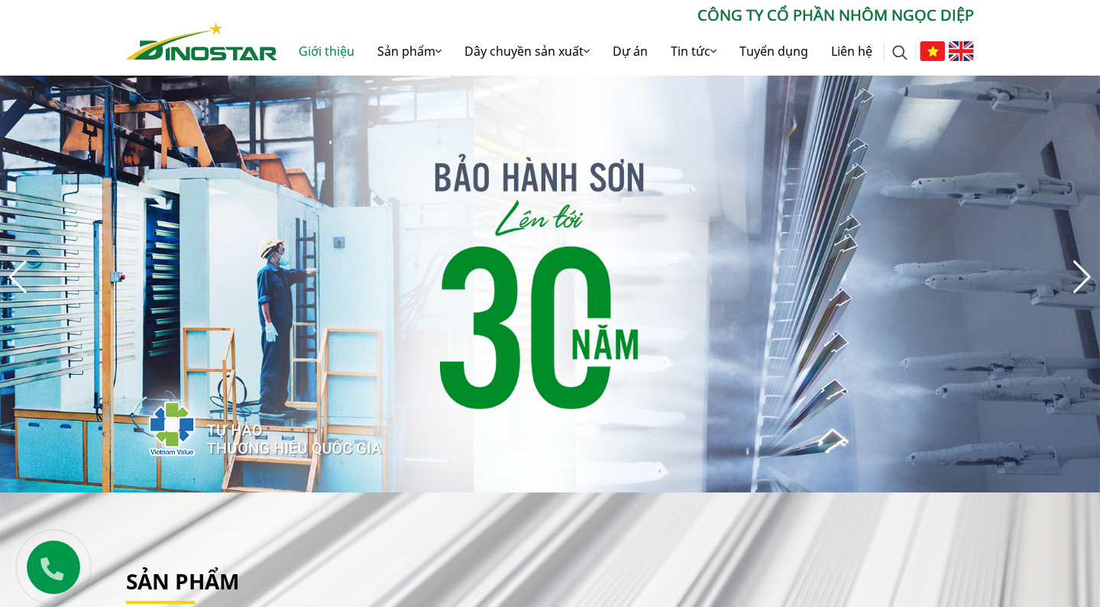
click at [316, 50] on link "Giới thiệu" at bounding box center [326, 51] width 79 height 49
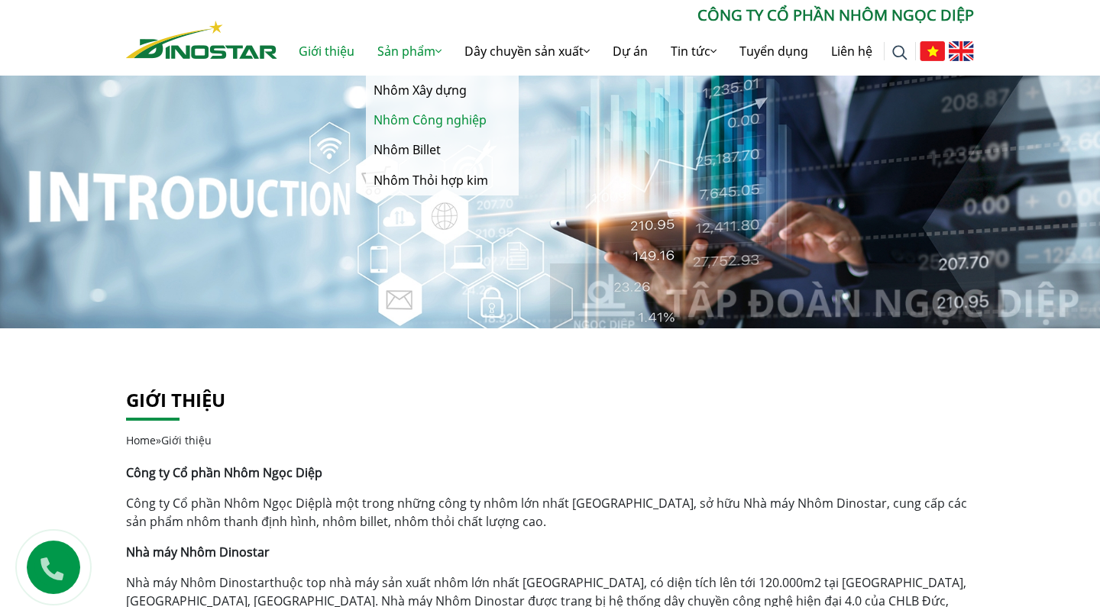
click at [438, 122] on link "Nhôm Công nghiệp" at bounding box center [442, 120] width 153 height 30
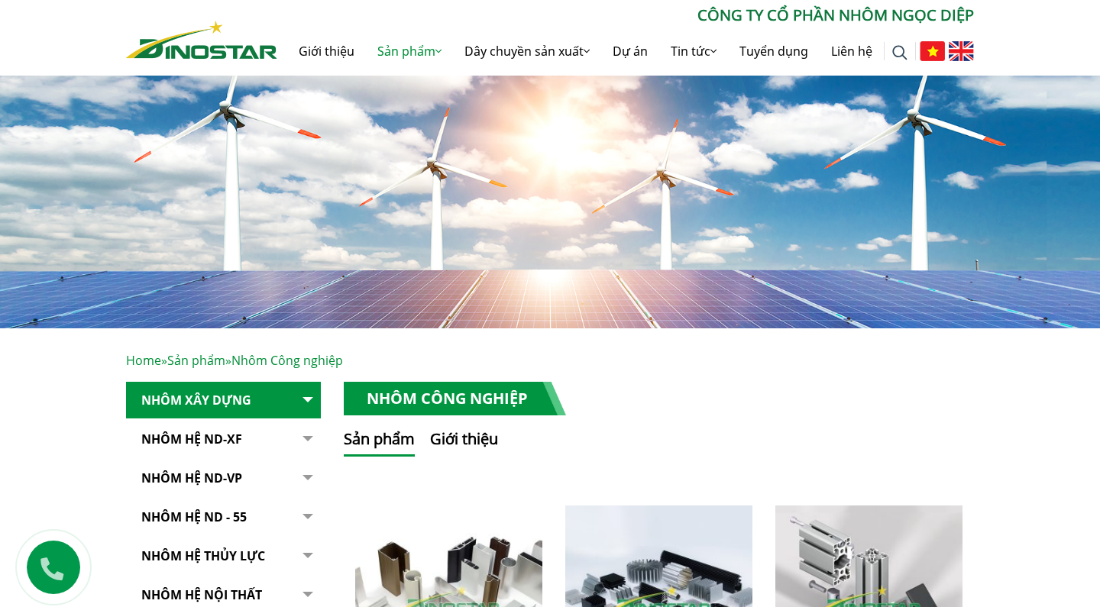
click at [210, 66] on div "Tìm kiếm cho: ******** CÔNG TY CỔ PHẦN NHÔM NGỌC DIỆP Giới thiệu Sản phẩm Sản p…" at bounding box center [550, 40] width 871 height 72
click at [218, 38] on img at bounding box center [201, 40] width 151 height 38
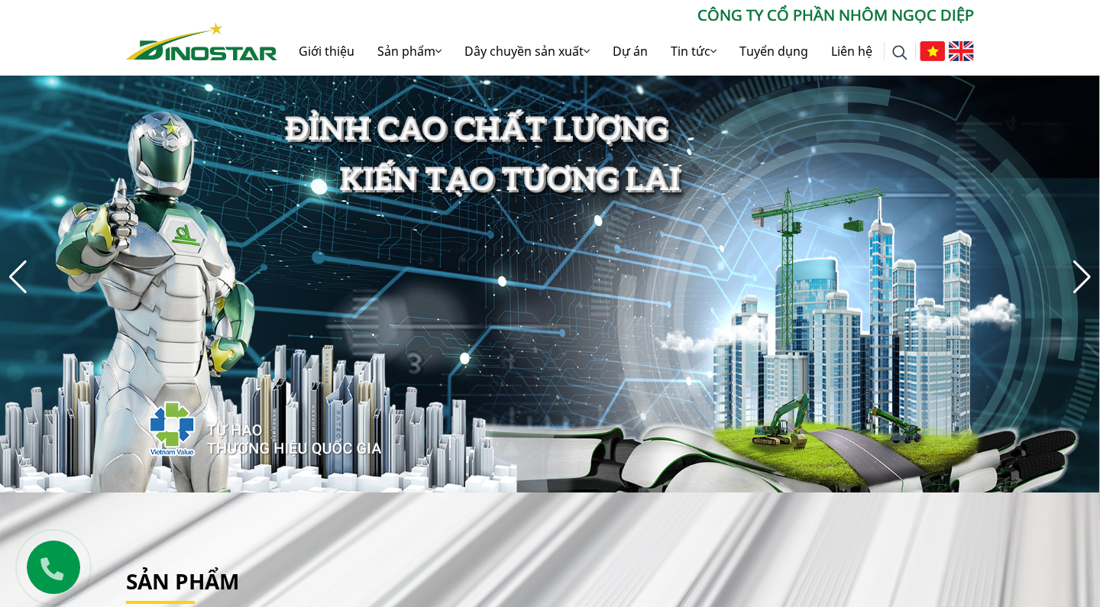
click at [1075, 271] on div "Next slide" at bounding box center [1082, 277] width 21 height 34
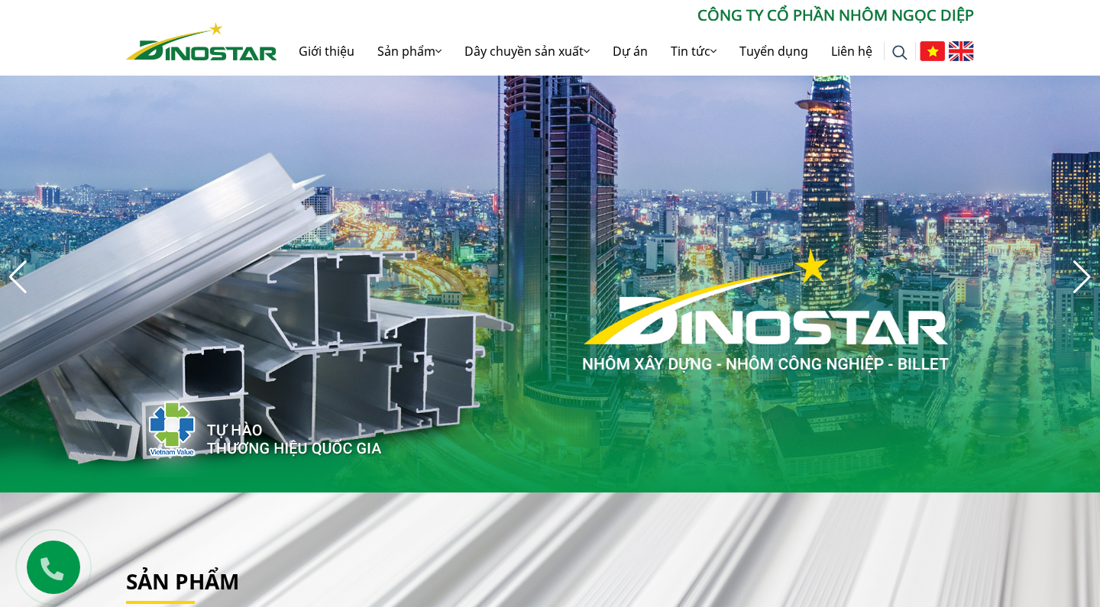
click at [1075, 271] on div "Next slide" at bounding box center [1082, 277] width 21 height 34
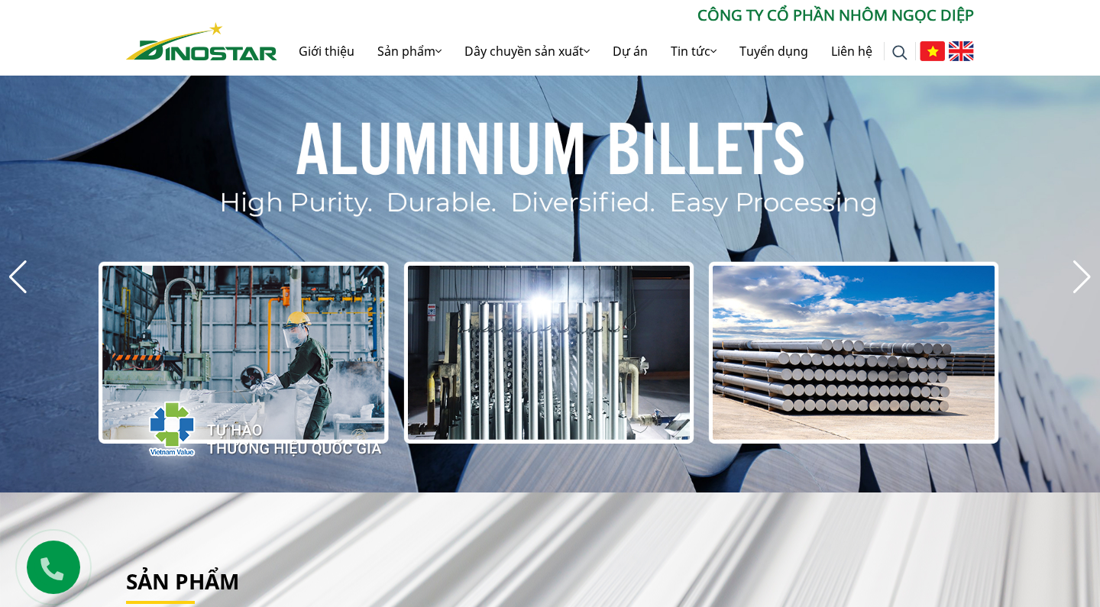
click at [1075, 271] on div "Next slide" at bounding box center [1082, 277] width 21 height 34
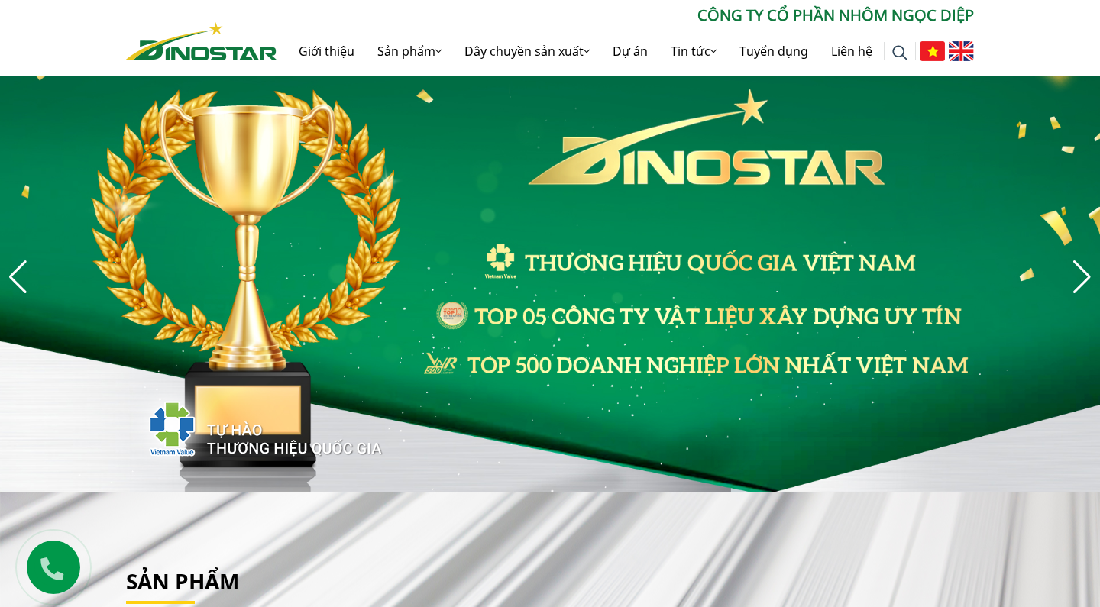
click at [1075, 271] on div "Next slide" at bounding box center [1082, 277] width 21 height 34
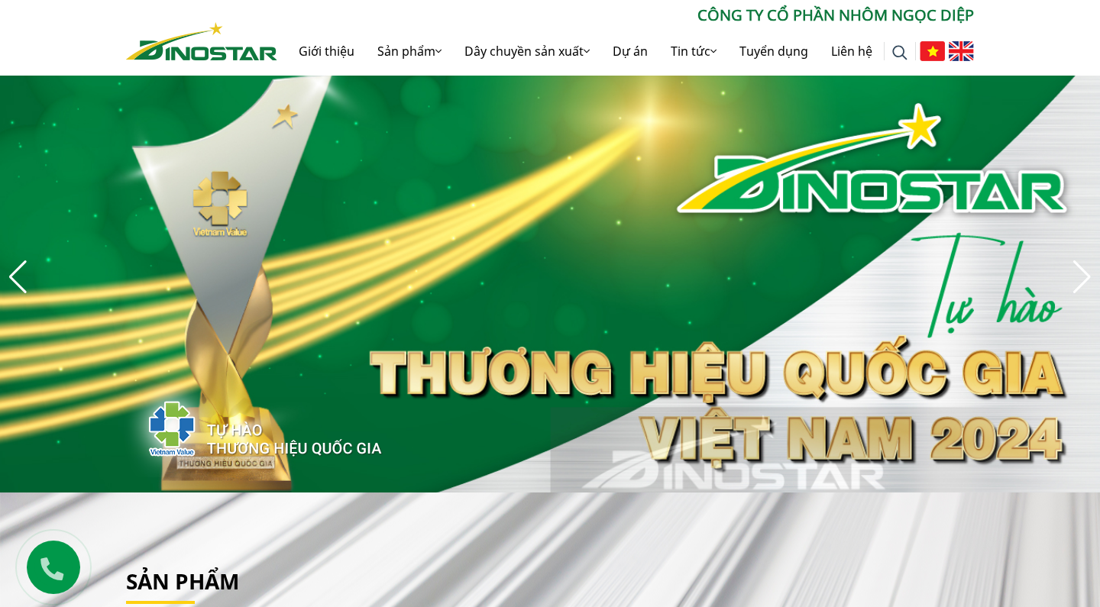
click at [1075, 271] on div "Next slide" at bounding box center [1082, 277] width 21 height 34
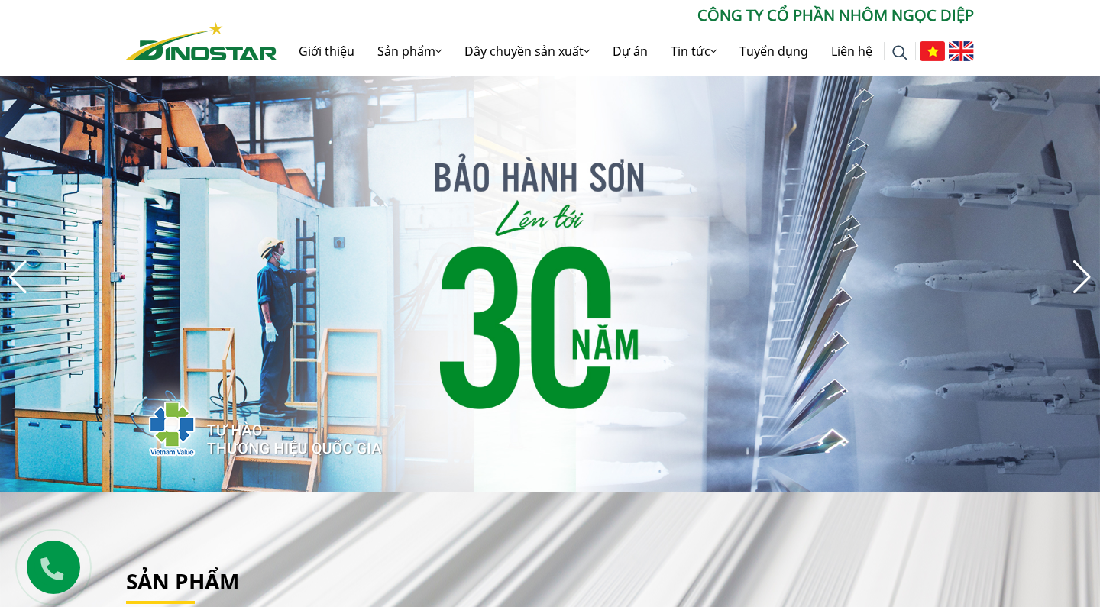
click at [1075, 271] on div "Next slide" at bounding box center [1082, 277] width 21 height 34
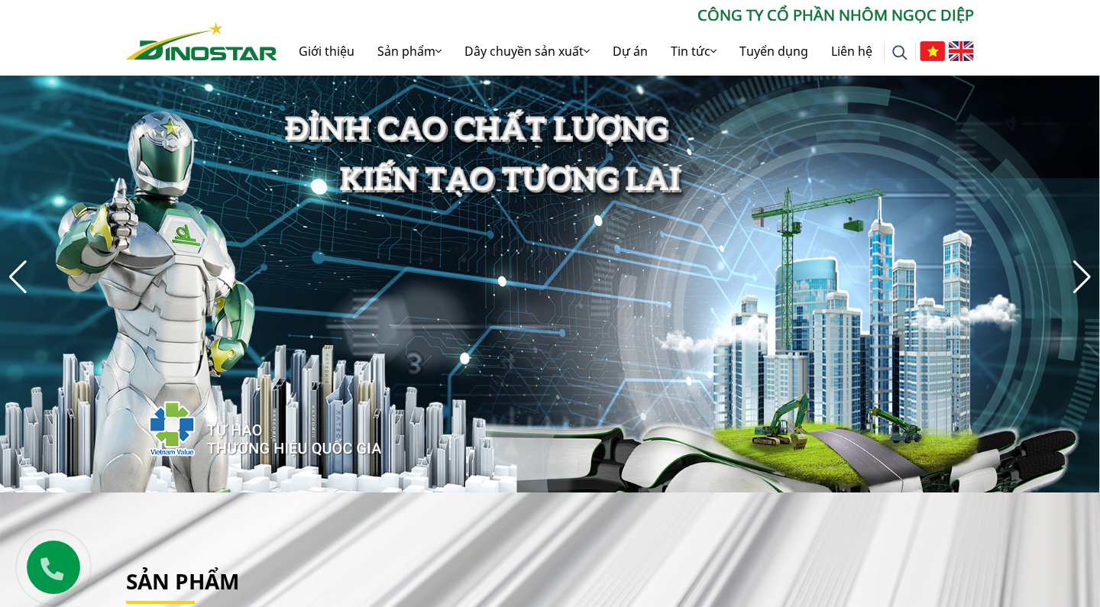
click at [1075, 271] on div "Next slide" at bounding box center [1082, 277] width 21 height 34
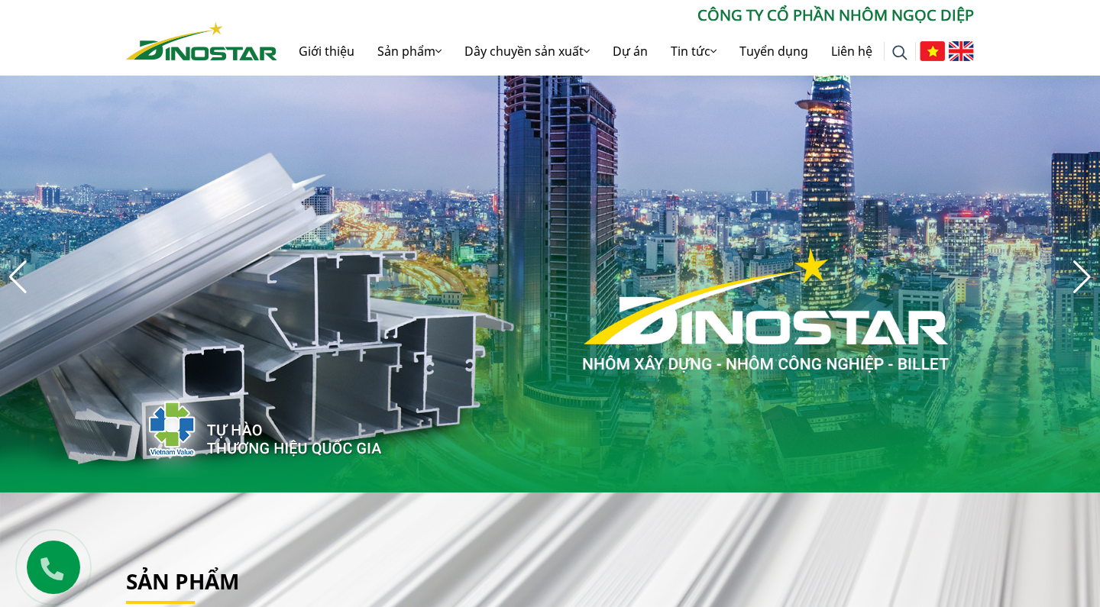
click at [1080, 253] on img "7 / 8" at bounding box center [550, 277] width 1100 height 432
click at [1081, 274] on div "Next slide" at bounding box center [1082, 277] width 21 height 34
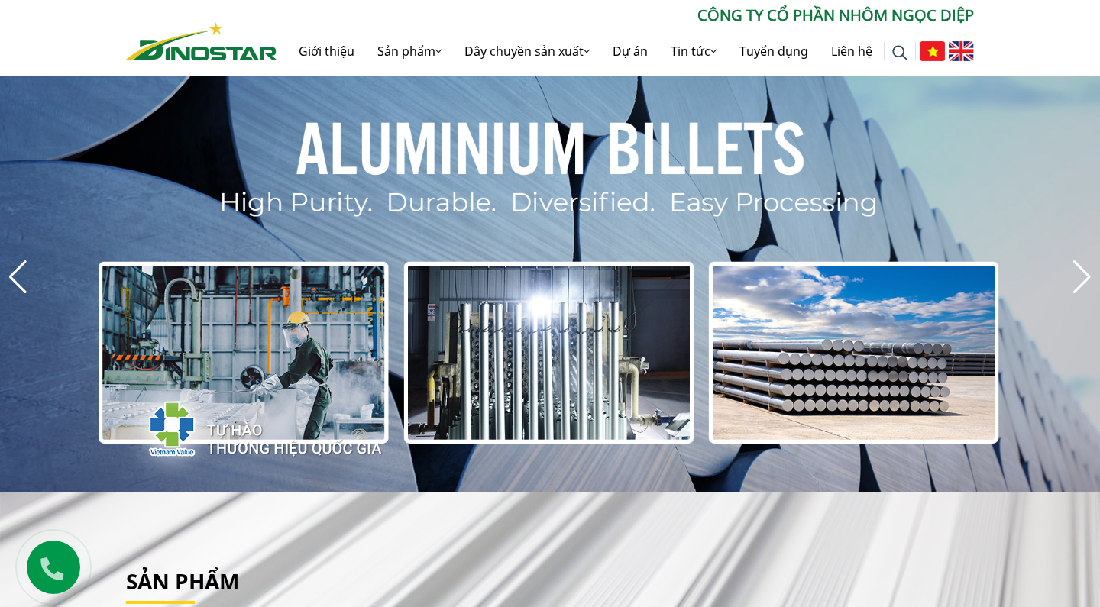
click at [1081, 274] on div "Next slide" at bounding box center [1082, 277] width 21 height 34
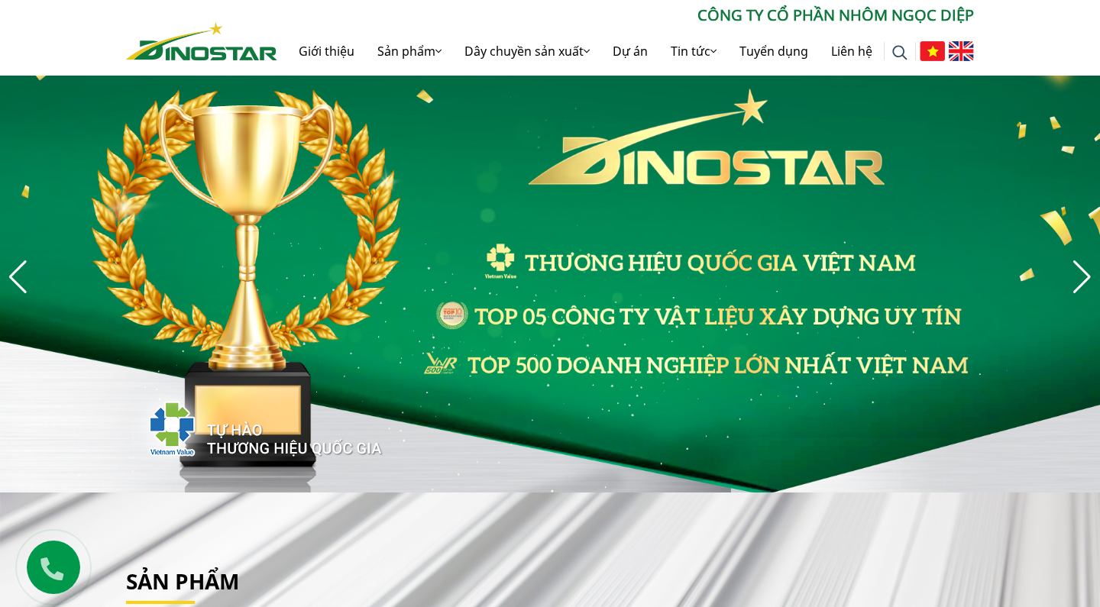
click at [1081, 274] on div "Next slide" at bounding box center [1082, 277] width 21 height 34
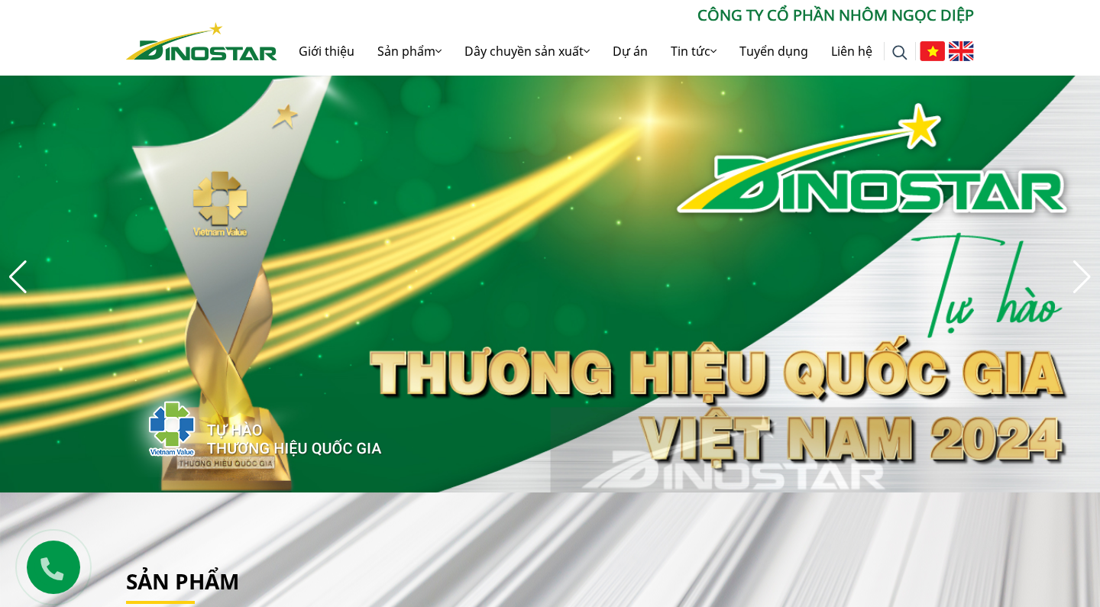
click at [1081, 274] on div "Next slide" at bounding box center [1082, 277] width 21 height 34
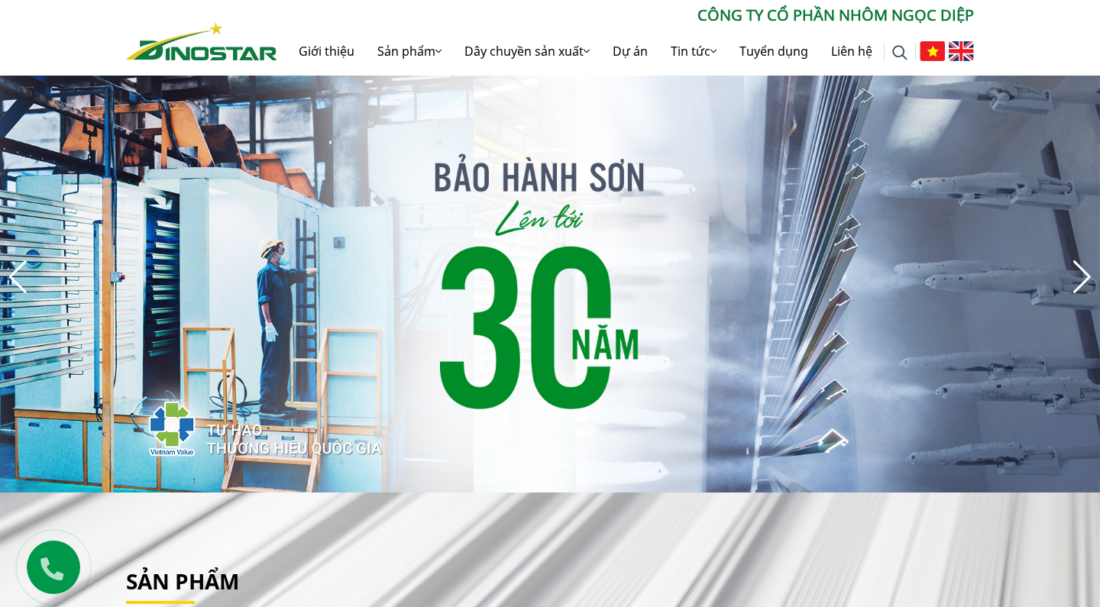
click at [1081, 274] on div "Next slide" at bounding box center [1082, 277] width 21 height 34
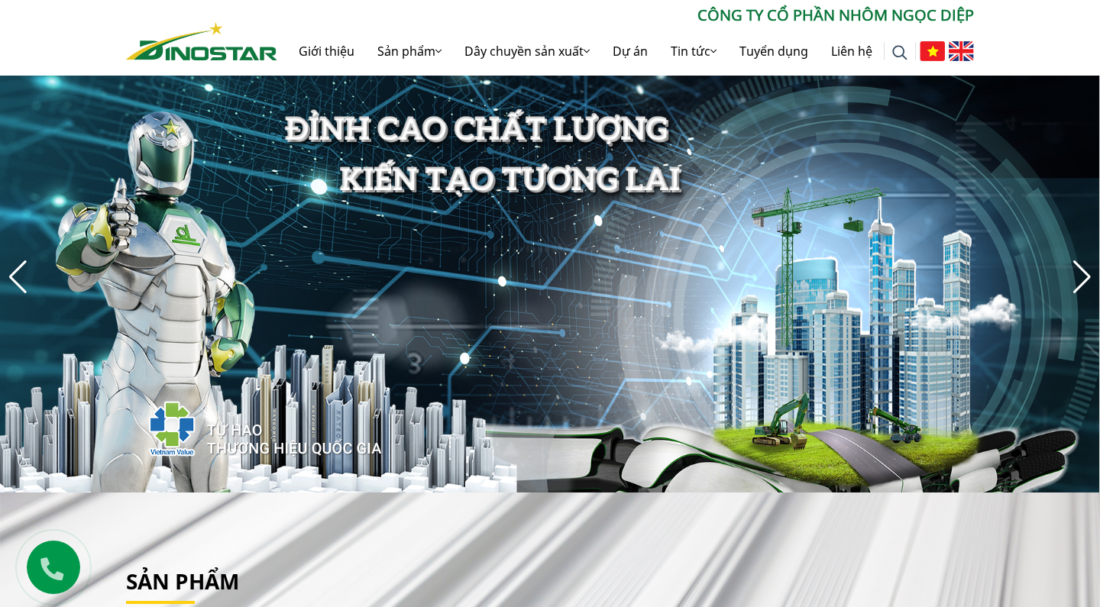
click at [1081, 274] on div "Next slide" at bounding box center [1082, 277] width 21 height 34
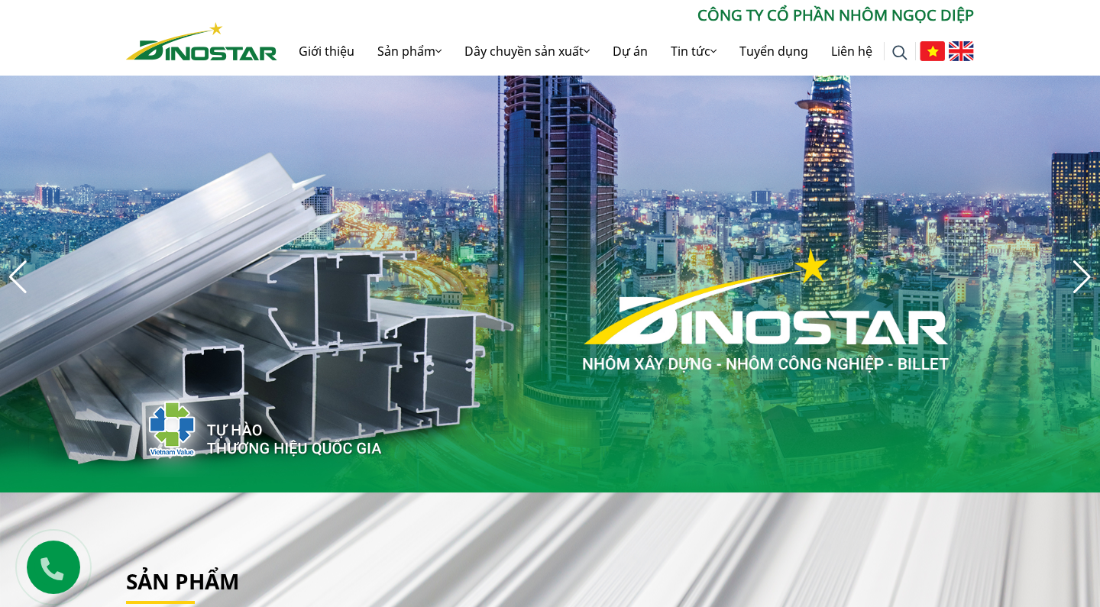
click at [1076, 270] on div "Next slide" at bounding box center [1082, 277] width 21 height 34
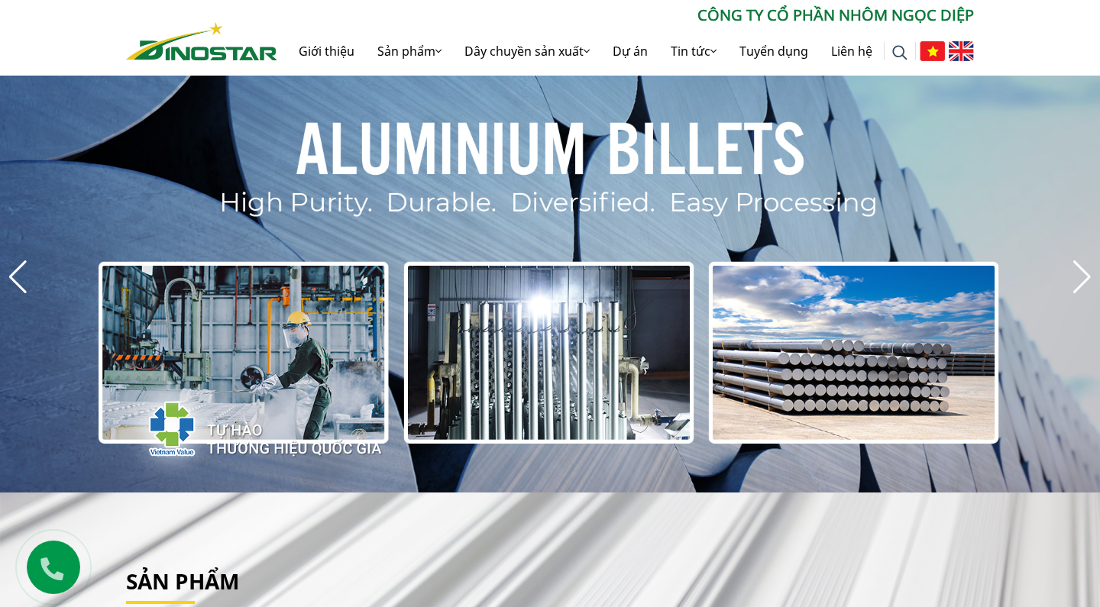
click at [1076, 270] on div "Next slide" at bounding box center [1082, 277] width 21 height 34
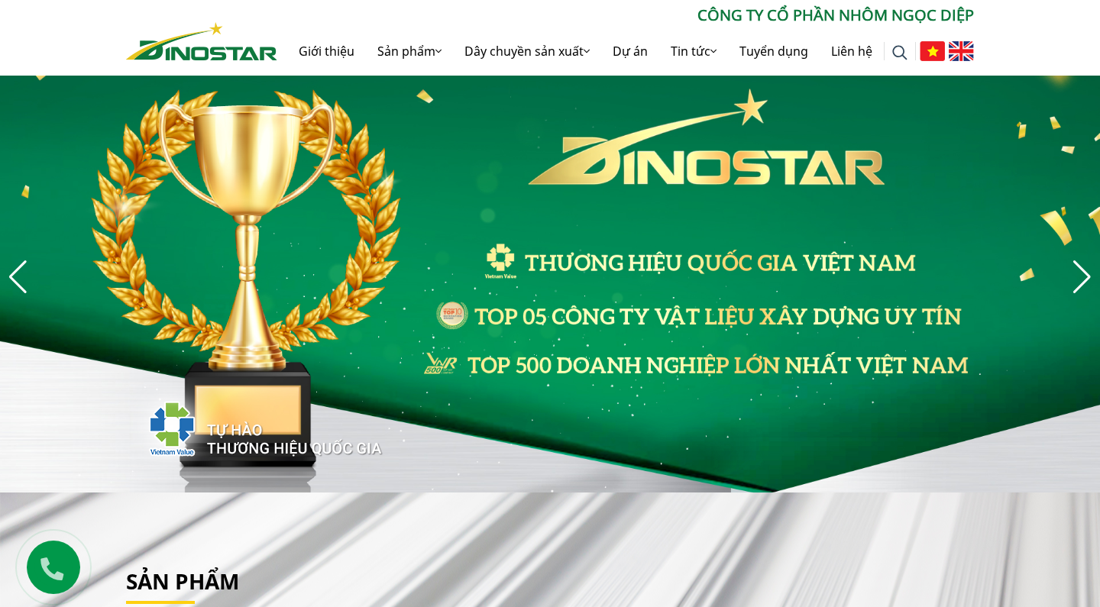
click at [1066, 289] on img "3 / 8" at bounding box center [550, 277] width 1100 height 432
click at [1087, 280] on div "Next slide" at bounding box center [1082, 277] width 21 height 34
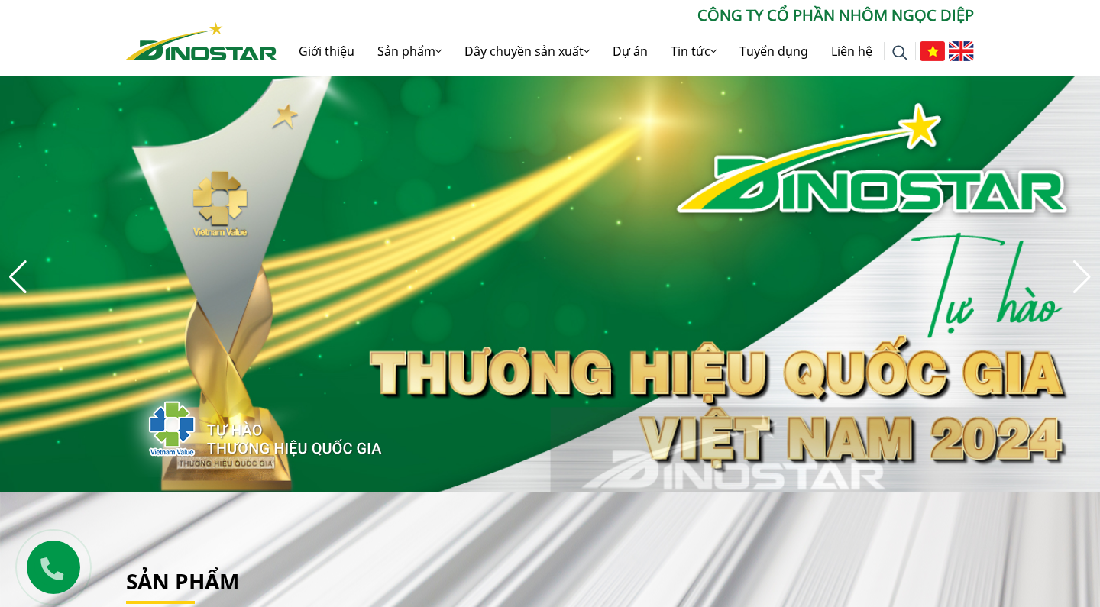
click at [1087, 280] on div "Next slide" at bounding box center [1082, 277] width 21 height 34
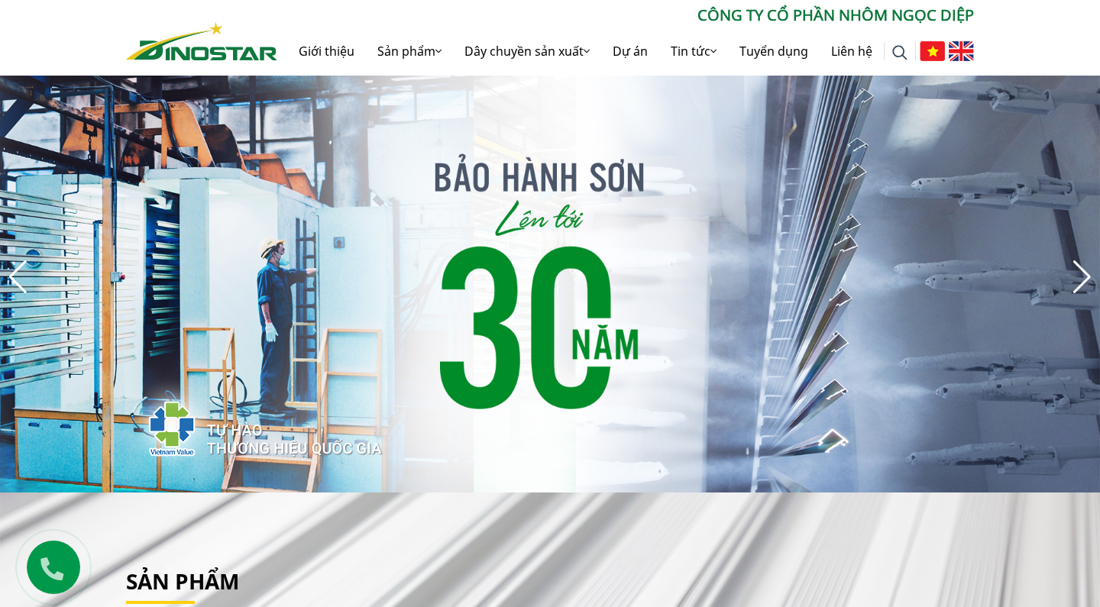
click at [1087, 280] on div "Next slide" at bounding box center [1082, 277] width 21 height 34
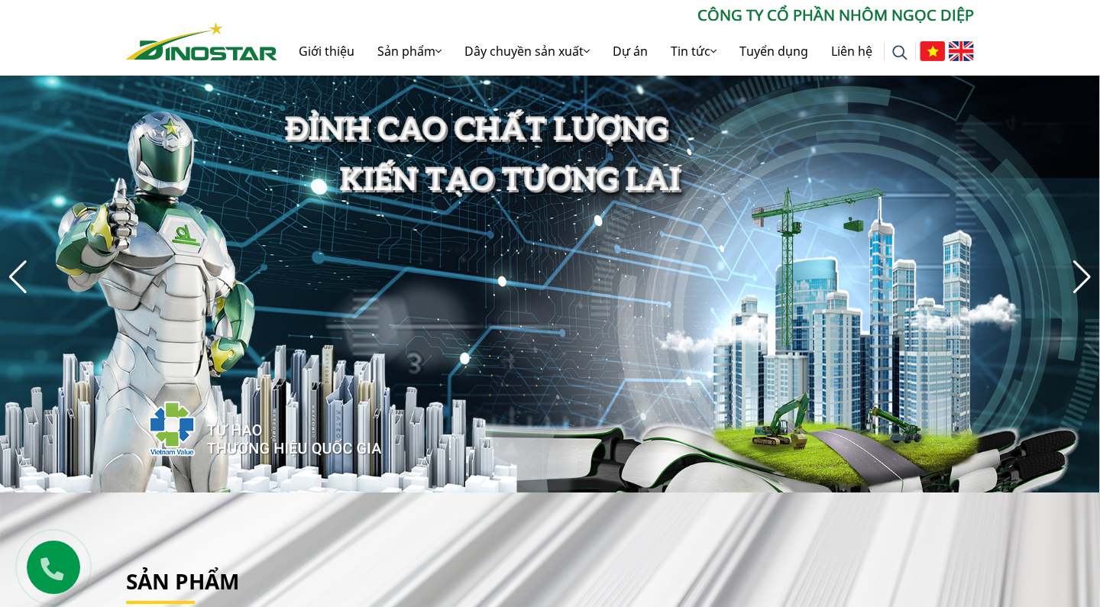
click at [1087, 280] on div "Next slide" at bounding box center [1082, 277] width 21 height 34
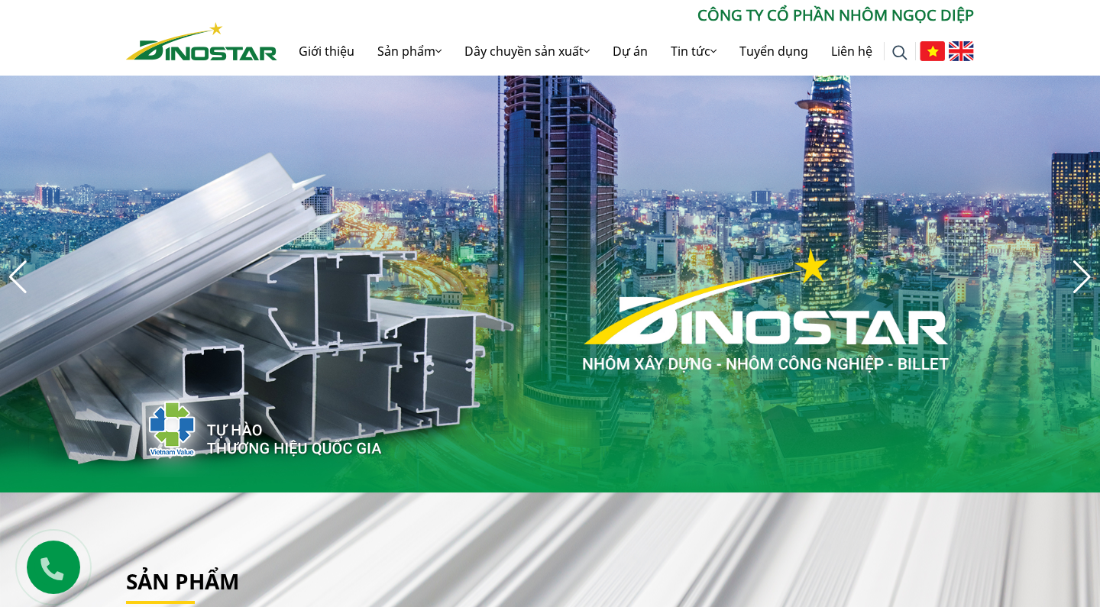
click at [1087, 280] on div "Next slide" at bounding box center [1082, 277] width 21 height 34
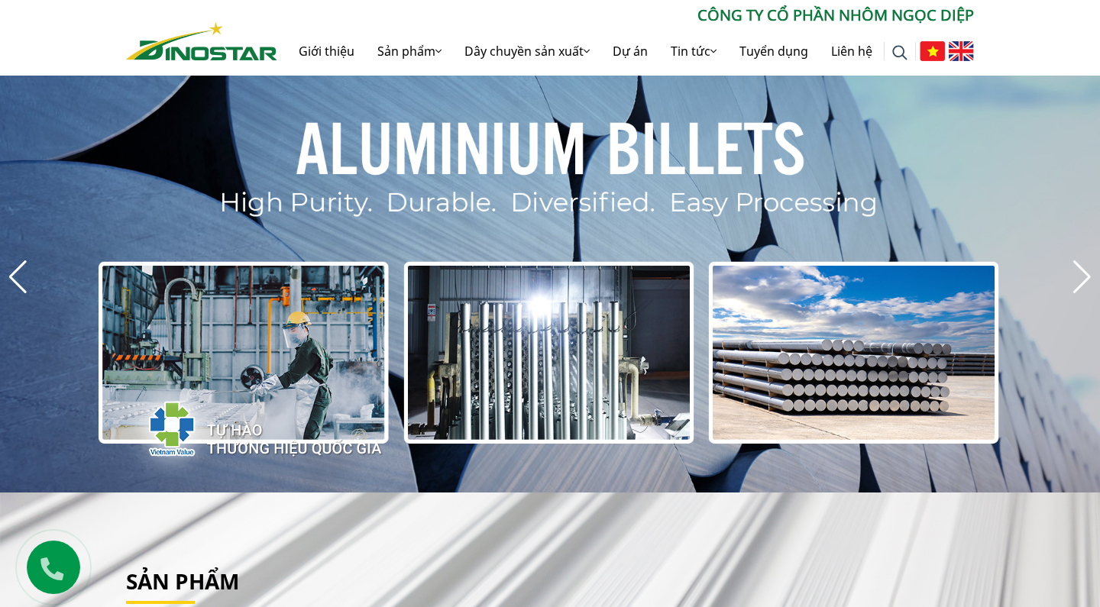
click at [1087, 280] on div "Next slide" at bounding box center [1082, 277] width 21 height 34
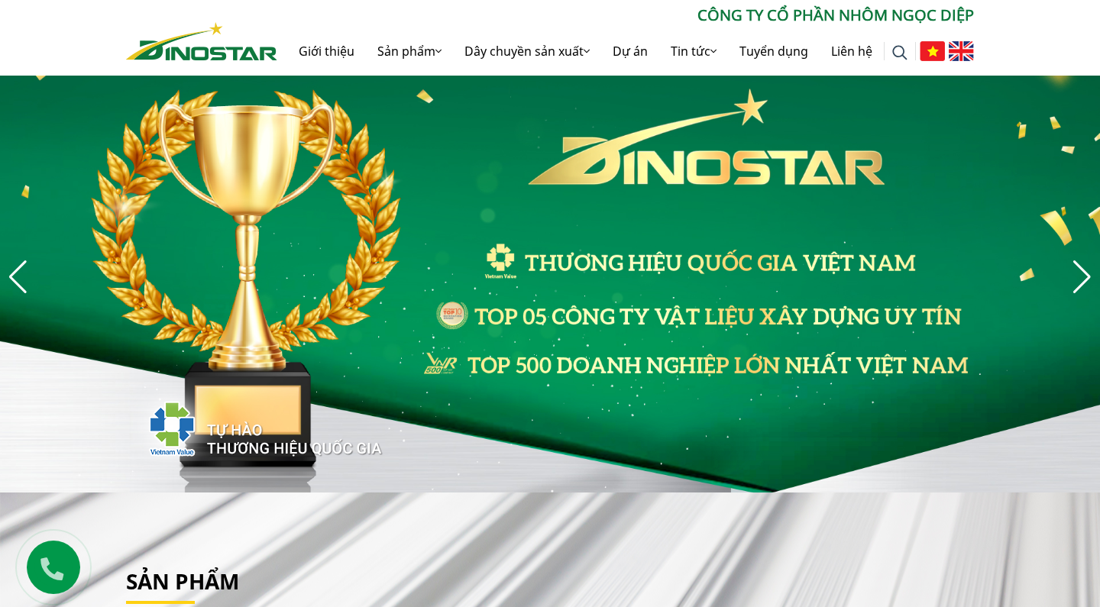
click at [1087, 280] on div "Next slide" at bounding box center [1082, 277] width 21 height 34
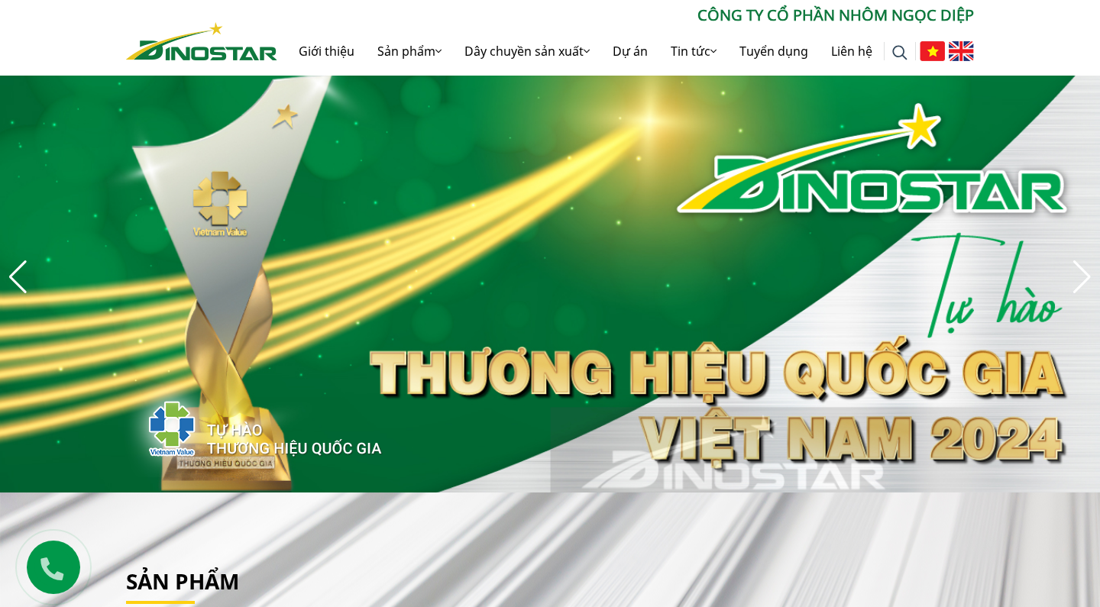
click at [8, 276] on div "Previous slide" at bounding box center [18, 277] width 21 height 34
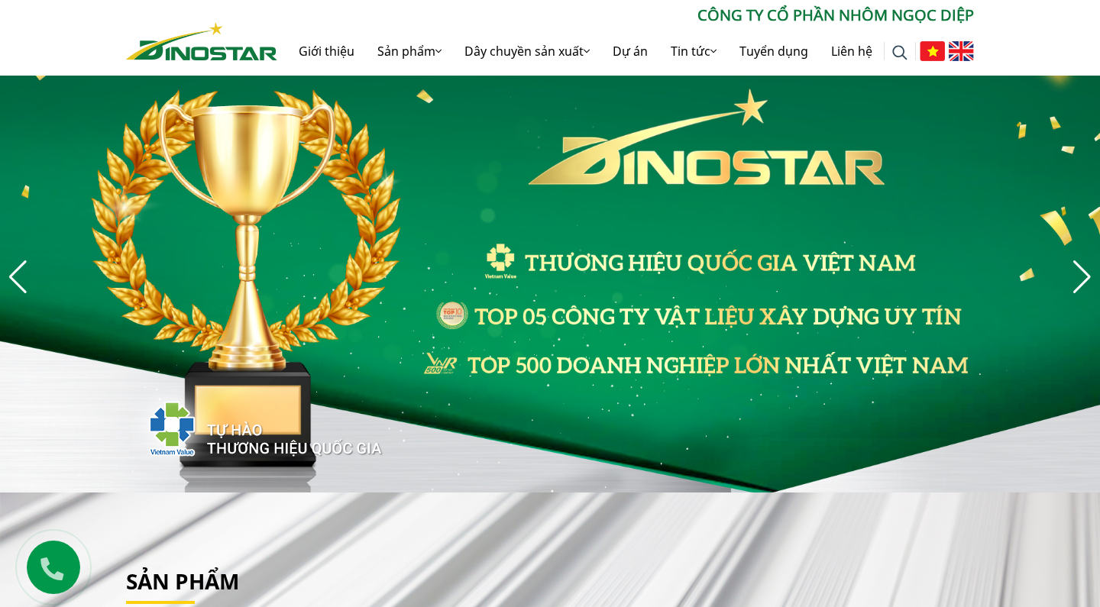
click at [1088, 270] on div "Next slide" at bounding box center [1082, 277] width 21 height 34
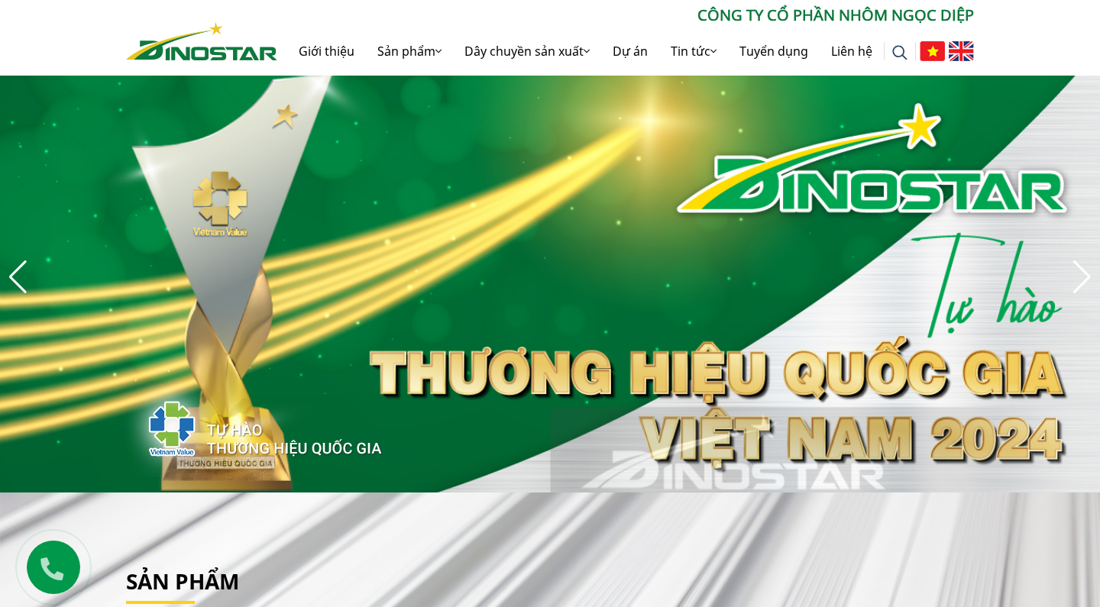
click at [1088, 270] on div "Next slide" at bounding box center [1082, 277] width 21 height 34
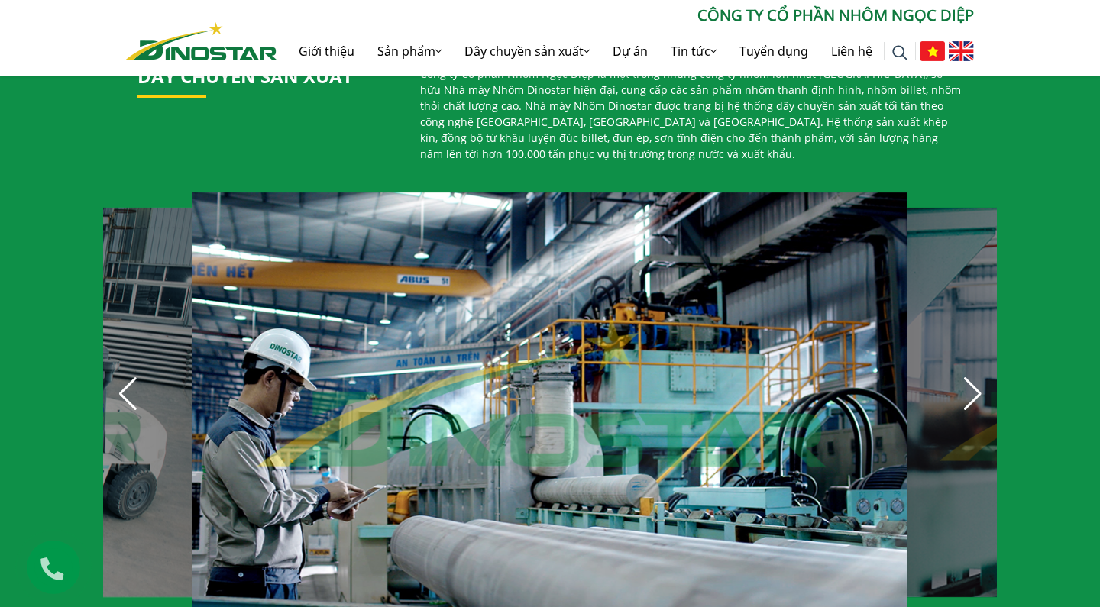
scroll to position [980, 0]
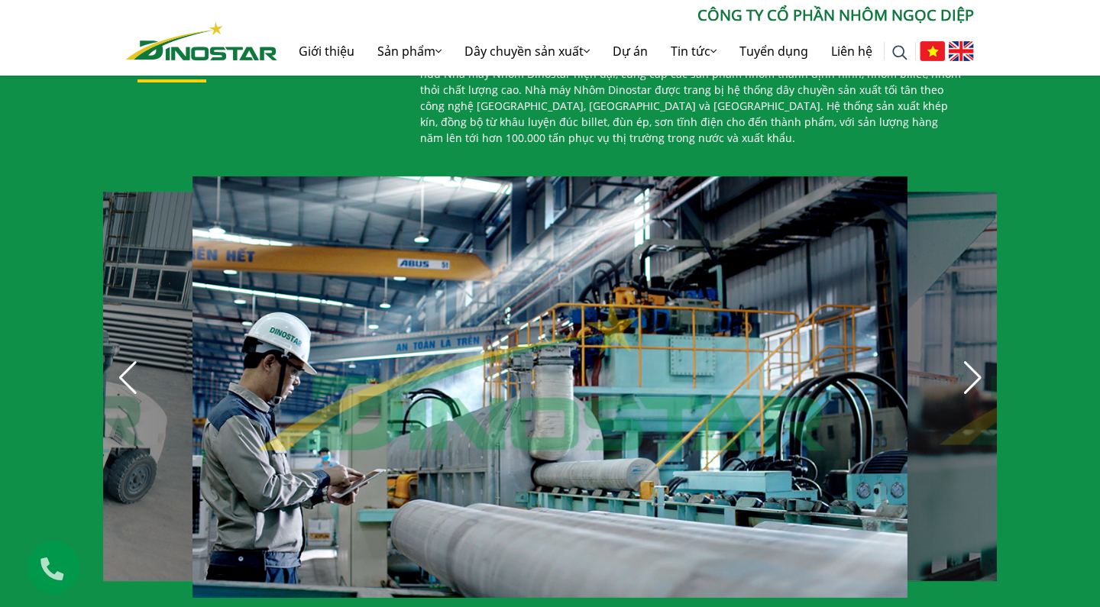
click at [980, 368] on div "Next slide" at bounding box center [973, 378] width 34 height 34
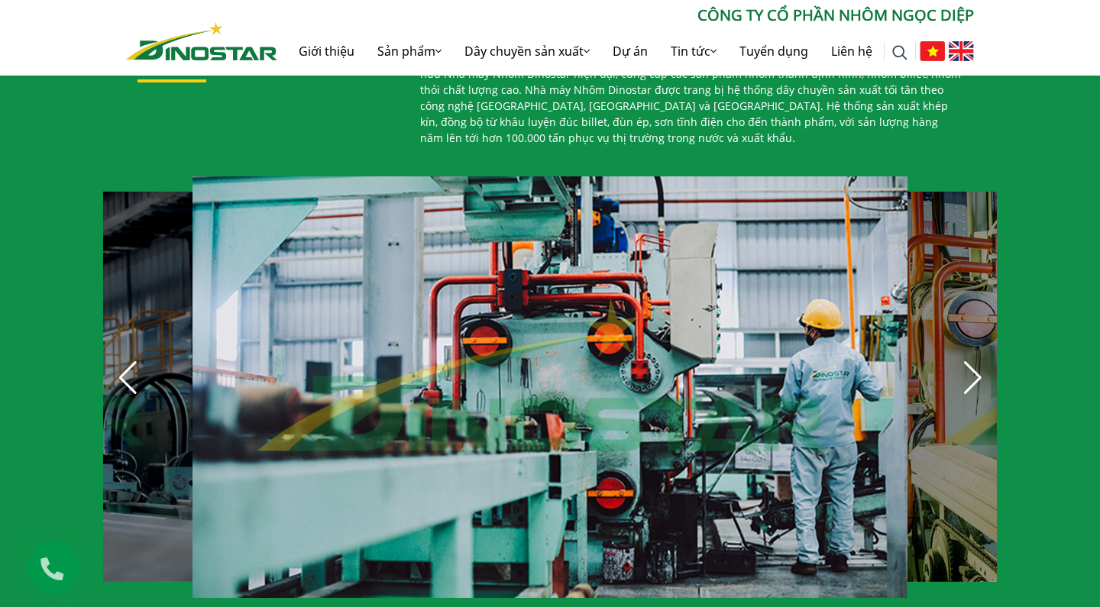
click at [980, 368] on div "Next slide" at bounding box center [973, 378] width 34 height 34
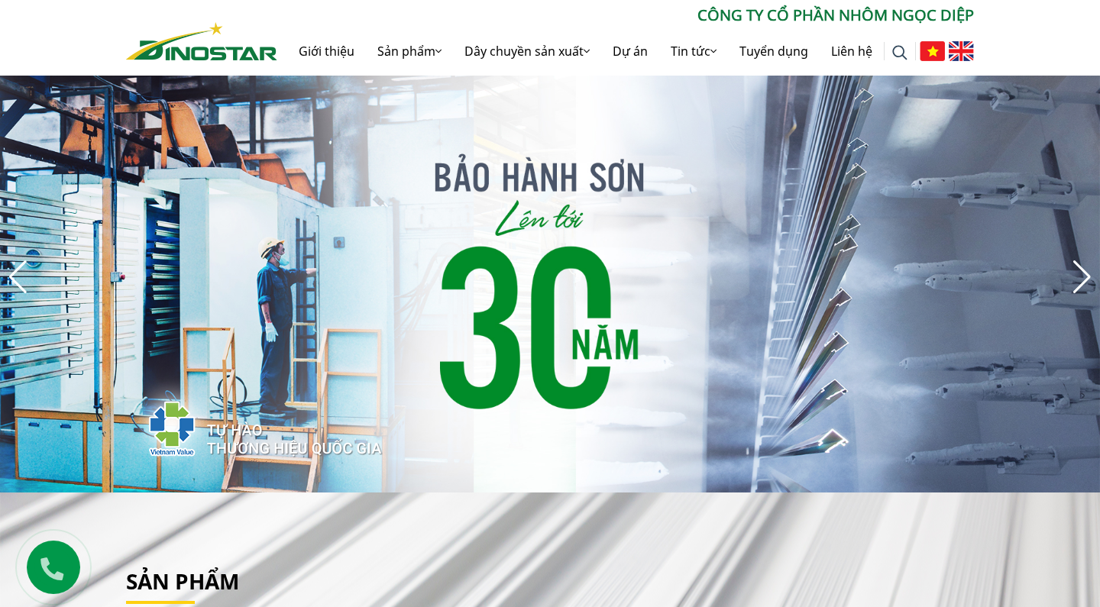
scroll to position [0, 0]
click at [1079, 277] on div "Next slide" at bounding box center [1082, 277] width 21 height 34
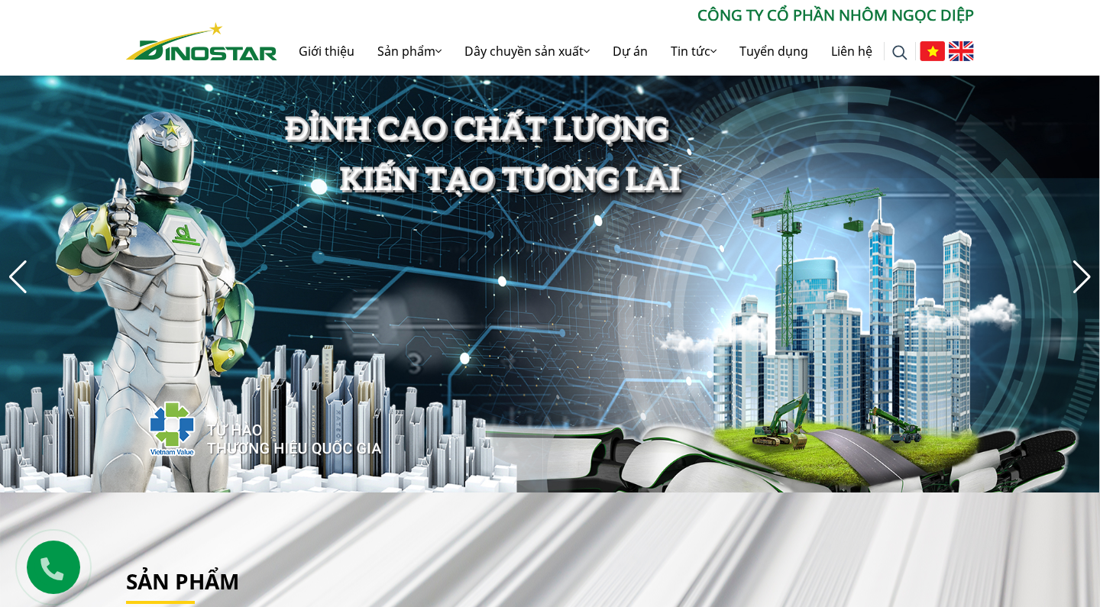
click at [1079, 277] on div "Next slide" at bounding box center [1082, 277] width 21 height 34
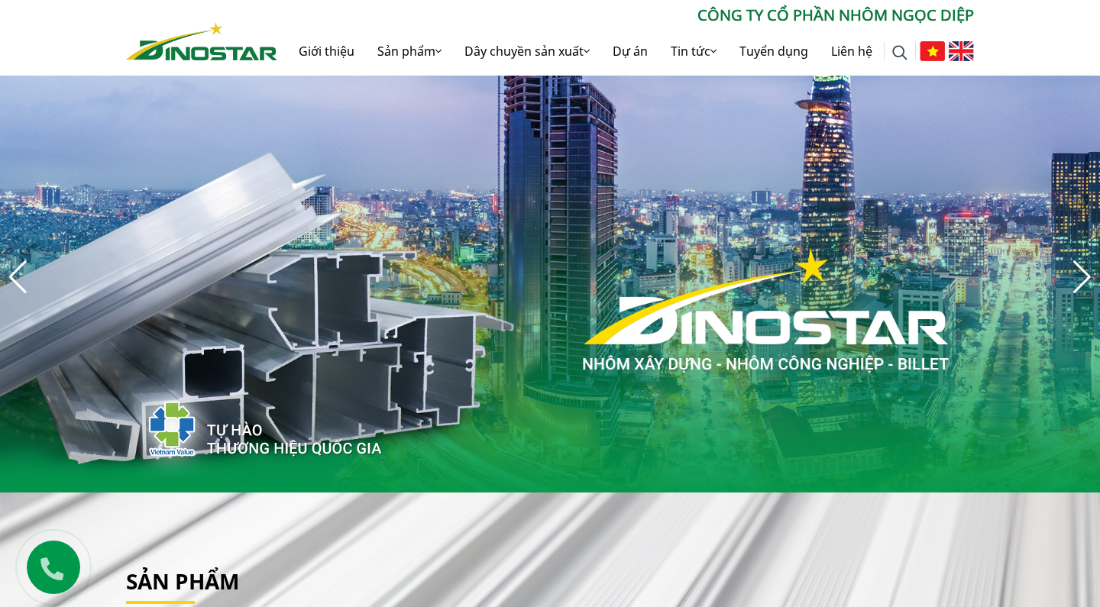
click at [1079, 277] on div "Next slide" at bounding box center [1082, 277] width 21 height 34
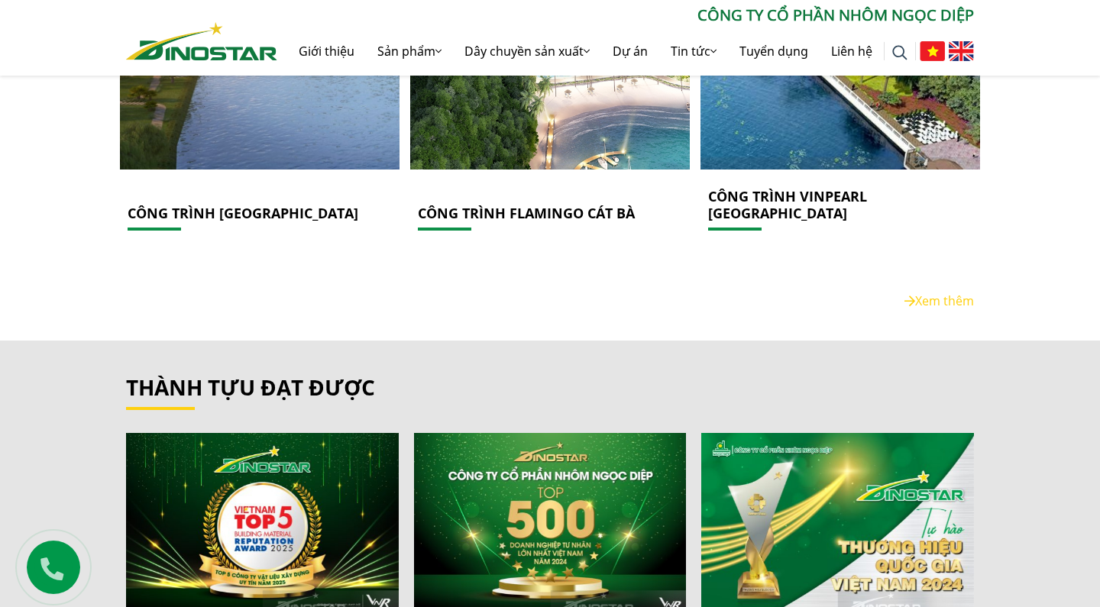
scroll to position [2617, 0]
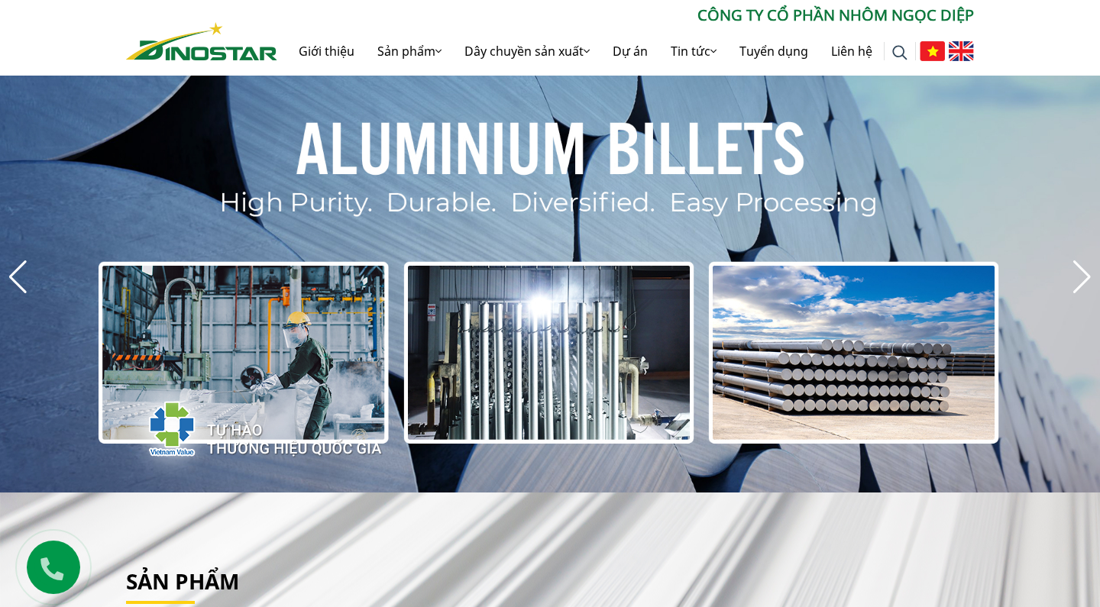
scroll to position [0, 0]
click at [1087, 280] on div "Next slide" at bounding box center [1082, 277] width 21 height 34
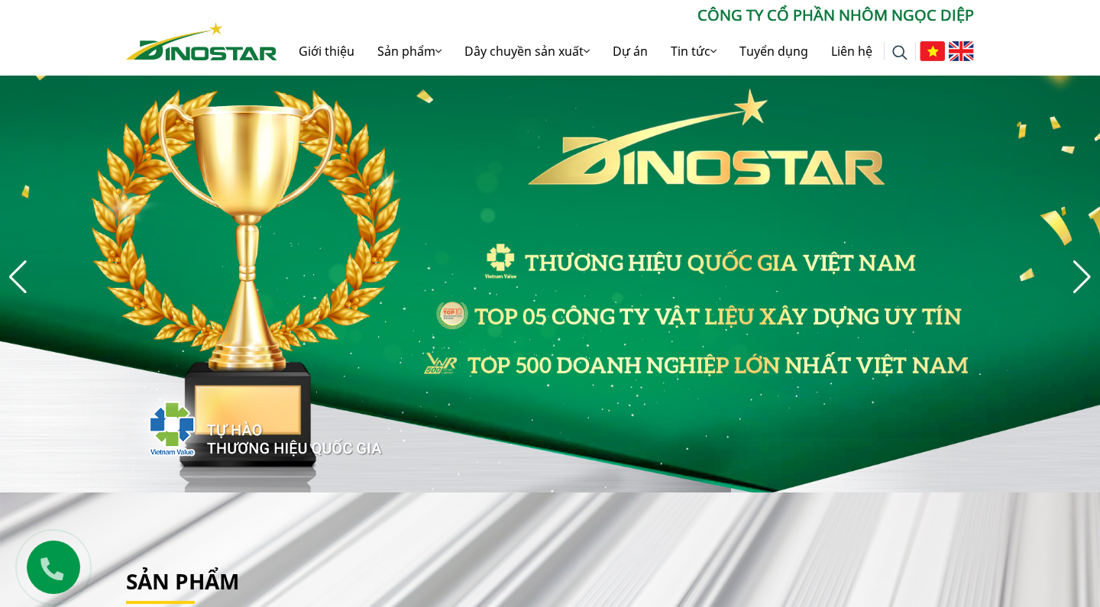
click at [1081, 277] on div "Next slide" at bounding box center [1082, 277] width 21 height 34
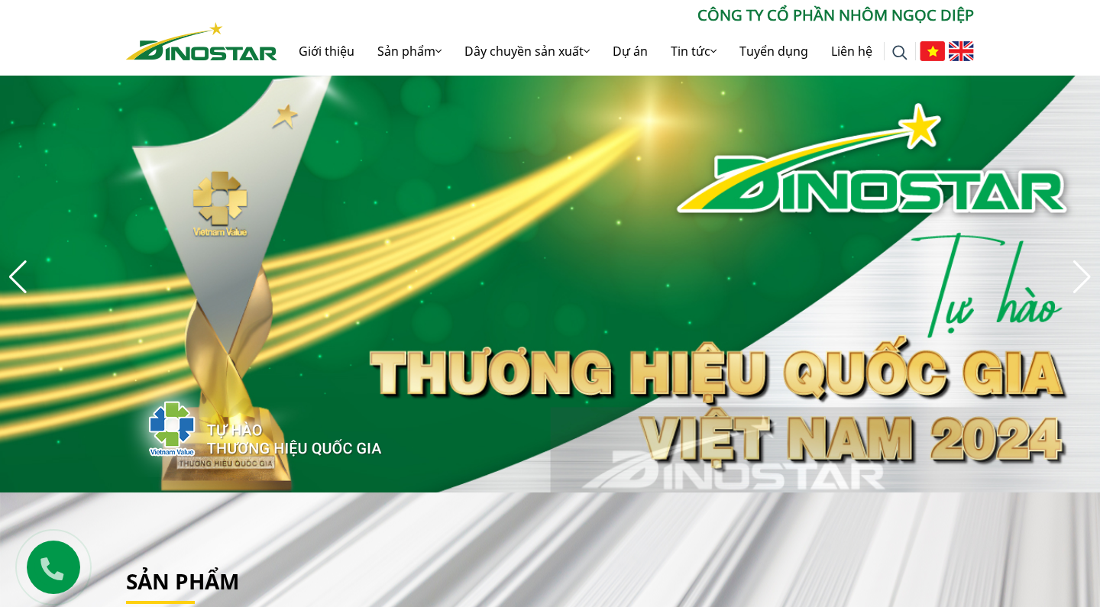
click at [1081, 277] on div "Next slide" at bounding box center [1082, 277] width 21 height 34
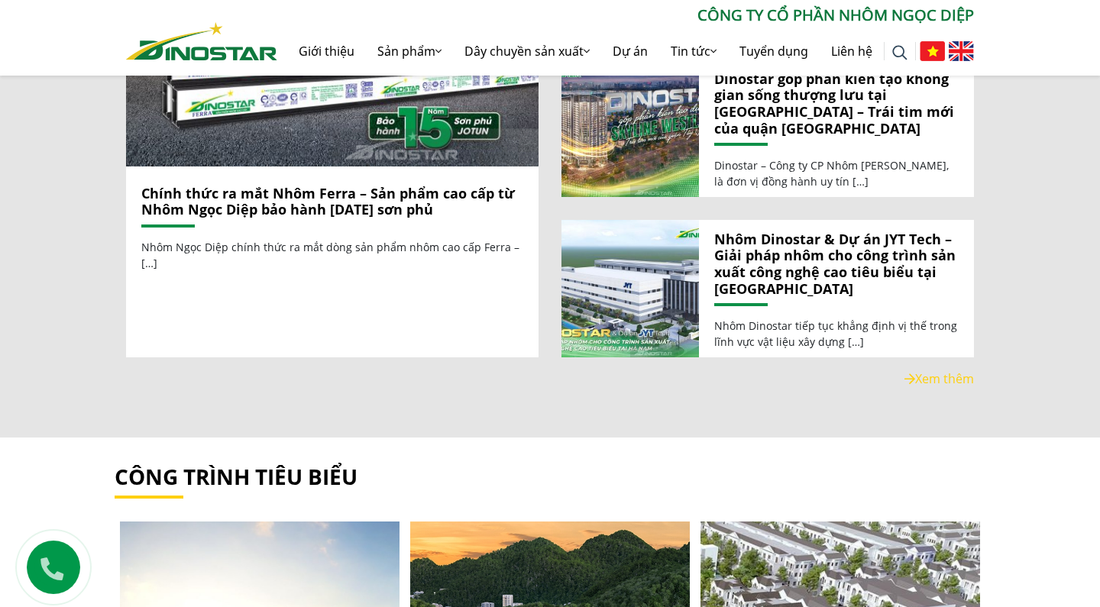
scroll to position [1813, 0]
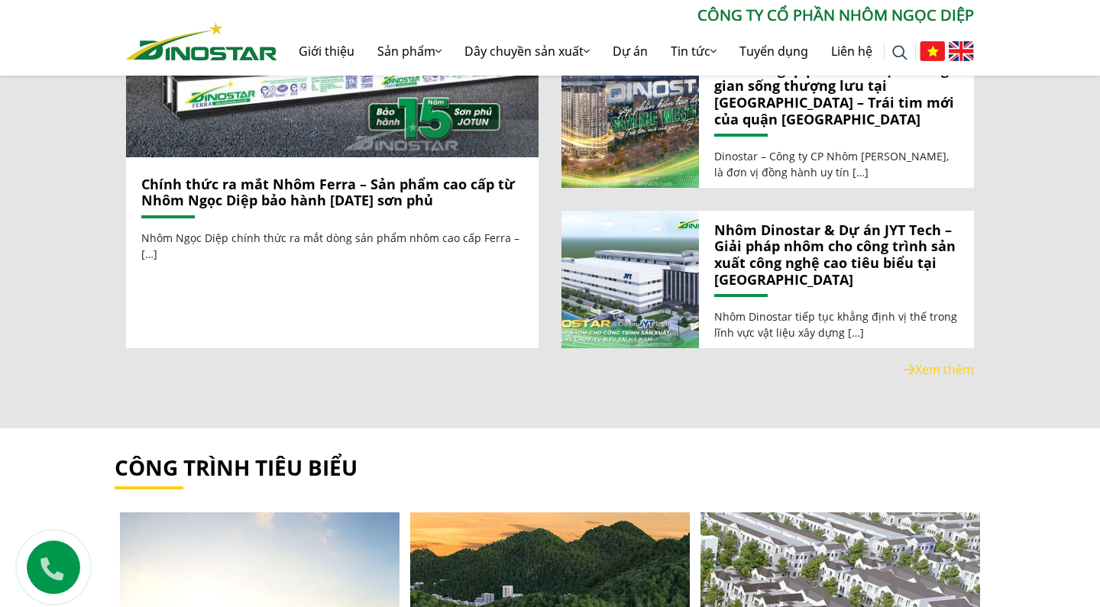
click at [1021, 364] on div "Tin tức Chính thức ra mắt Nhôm Ferra – Sản phẩm cao cấp từ Nhôm Ngọc Diệp bảo h…" at bounding box center [550, 108] width 1100 height 640
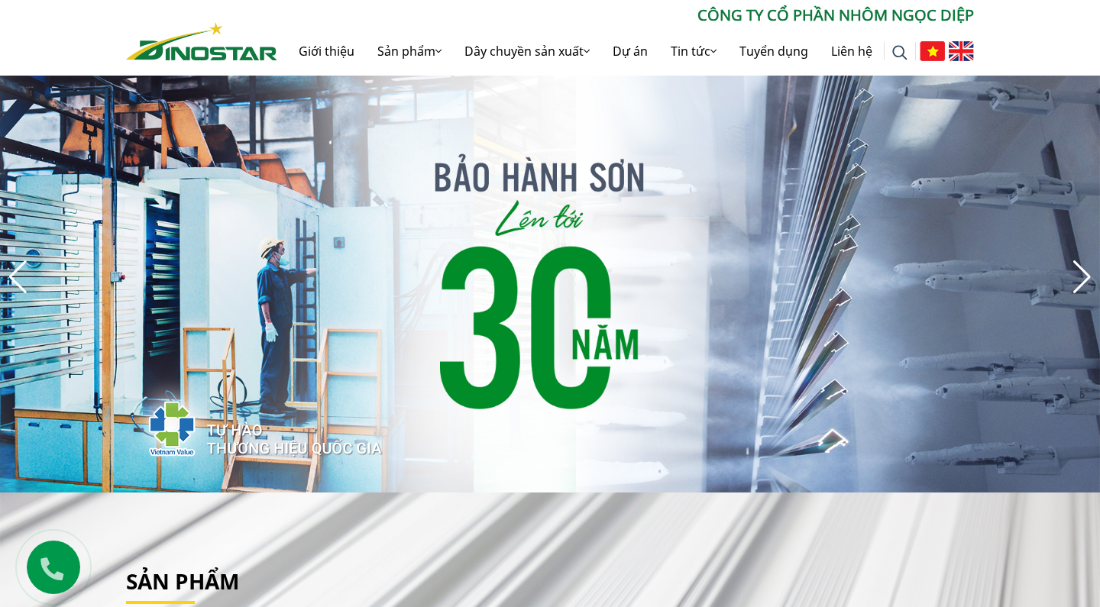
scroll to position [0, 0]
click at [1086, 276] on div "Next slide" at bounding box center [1082, 277] width 21 height 34
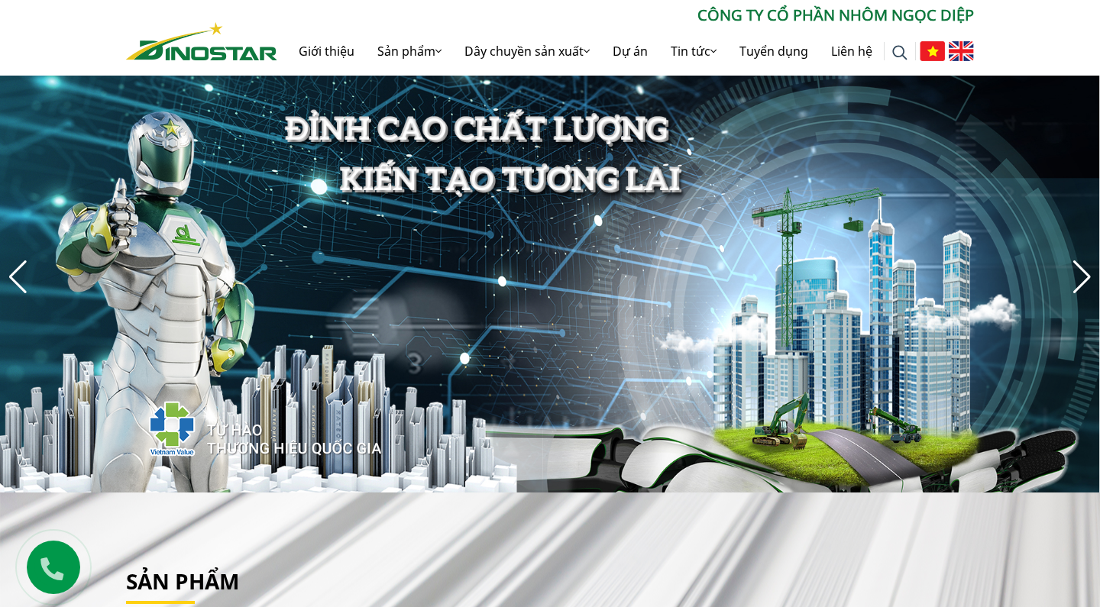
click at [1086, 276] on div "Next slide" at bounding box center [1082, 277] width 21 height 34
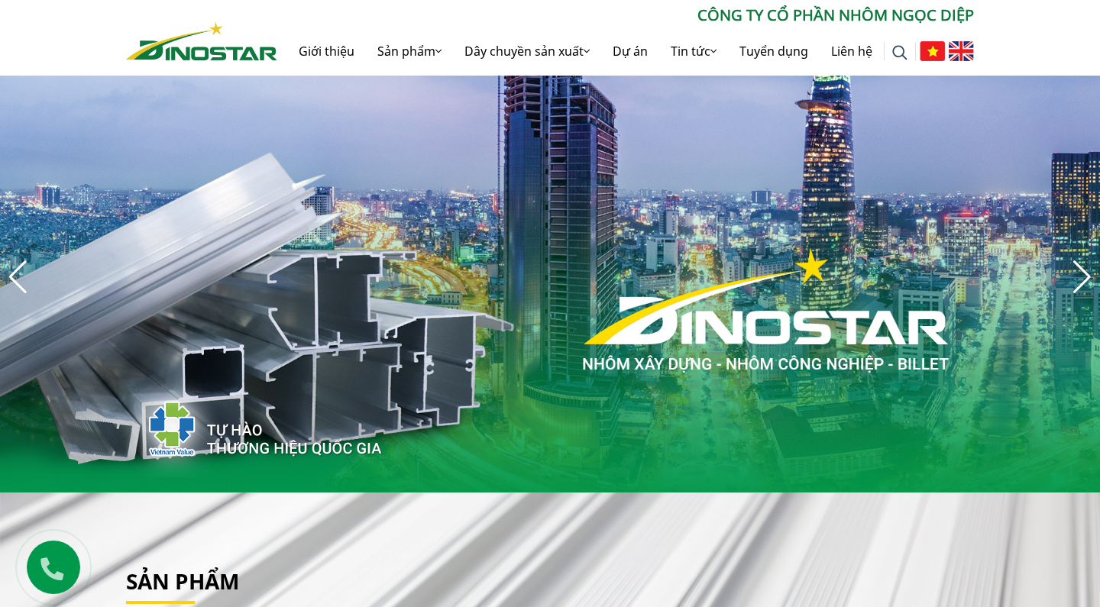
click at [1076, 264] on div "Next slide" at bounding box center [1082, 277] width 21 height 34
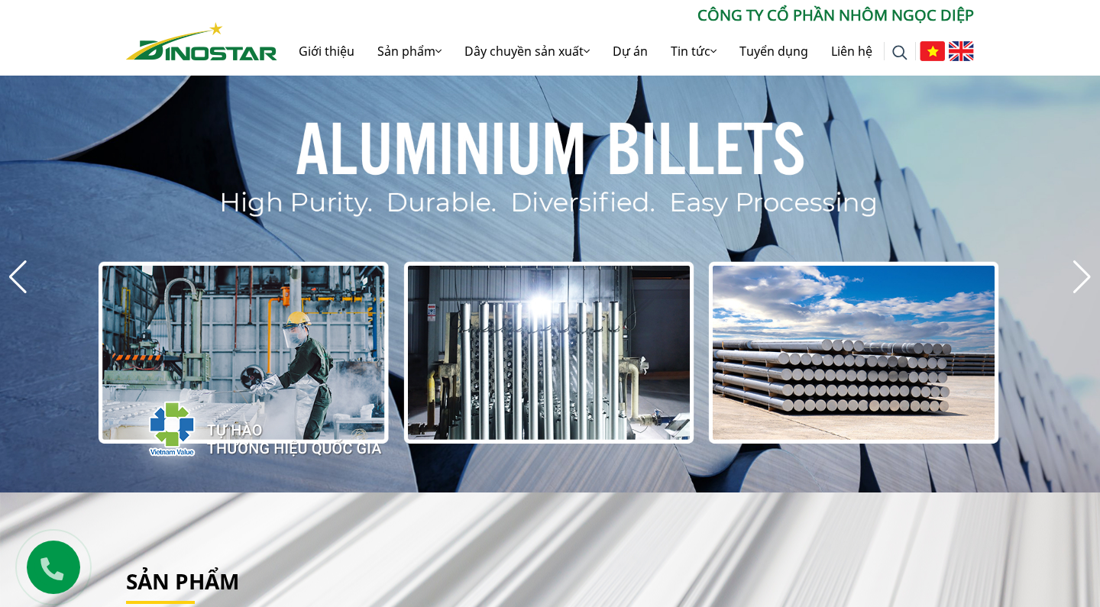
click at [1076, 264] on div "Next slide" at bounding box center [1082, 277] width 21 height 34
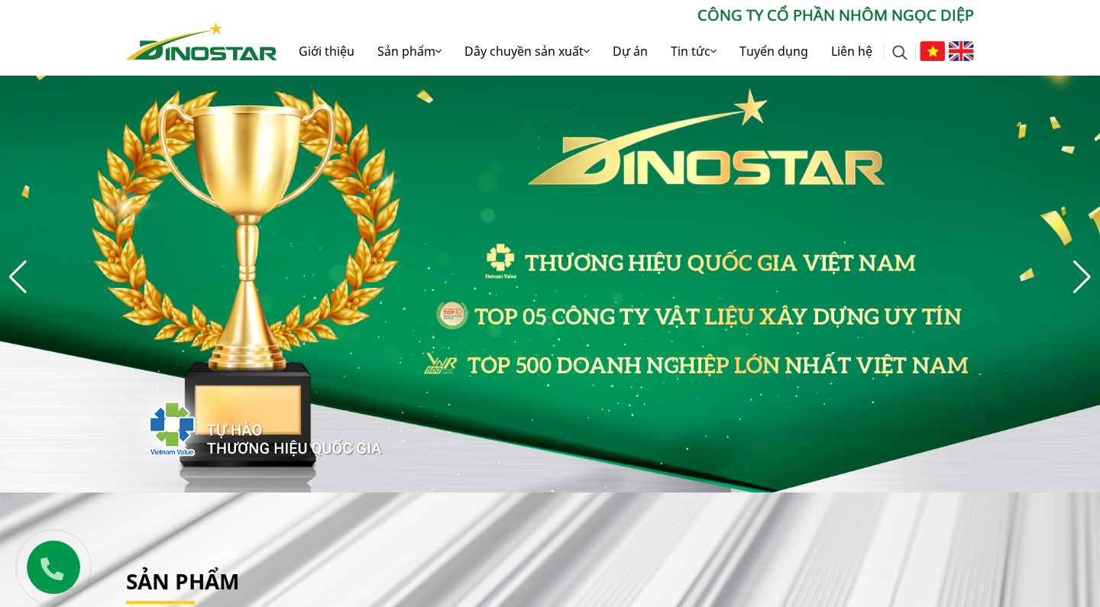
click at [1076, 264] on div "Next slide" at bounding box center [1082, 277] width 21 height 34
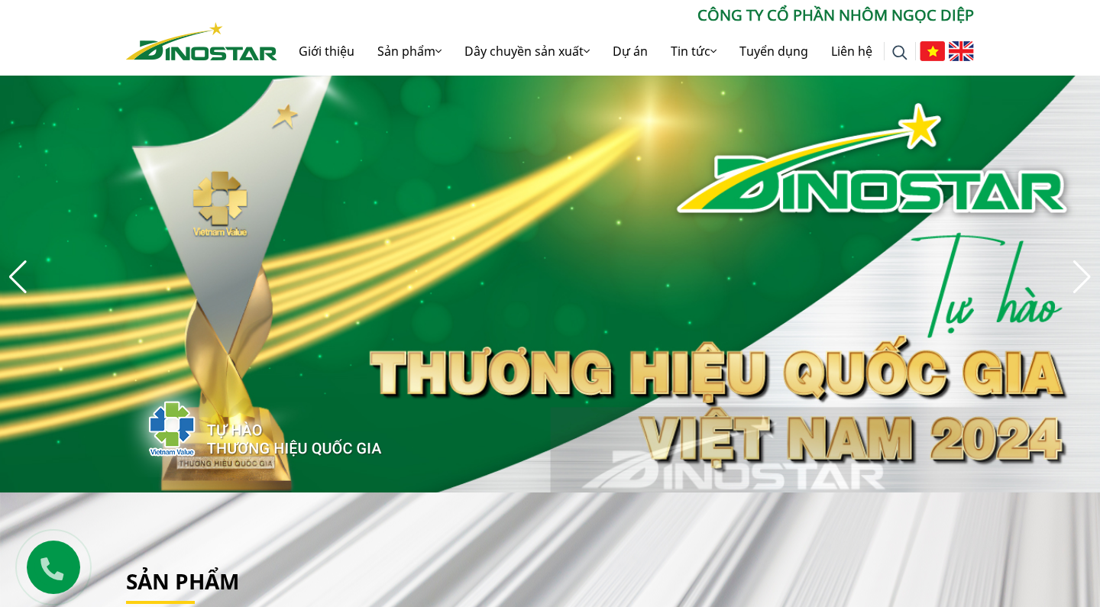
click at [24, 267] on div "Previous slide" at bounding box center [18, 277] width 21 height 34
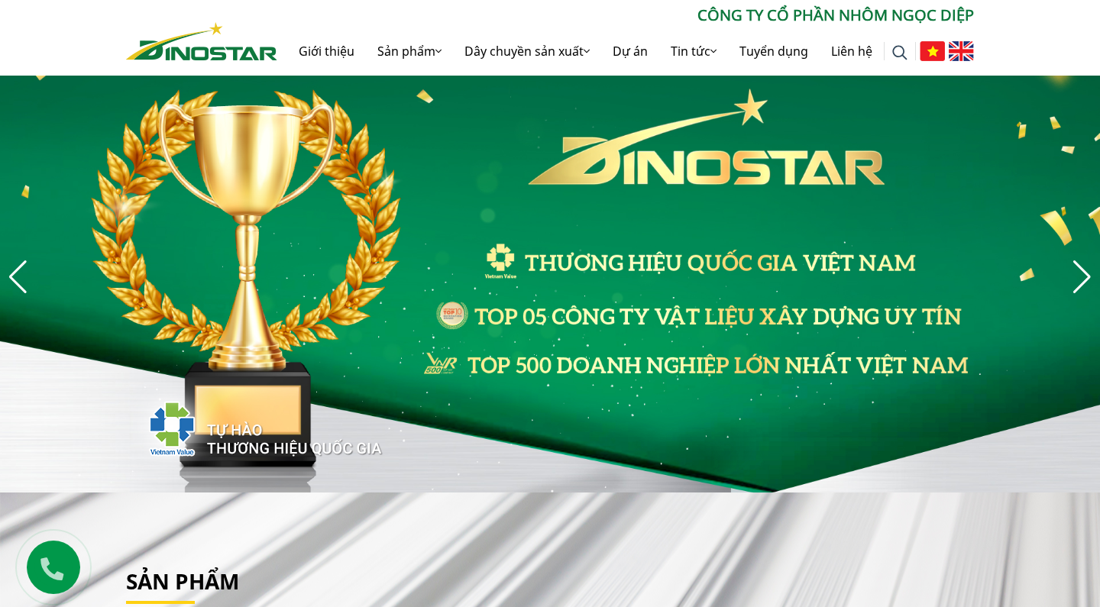
click at [1085, 280] on div "Next slide" at bounding box center [1082, 277] width 21 height 34
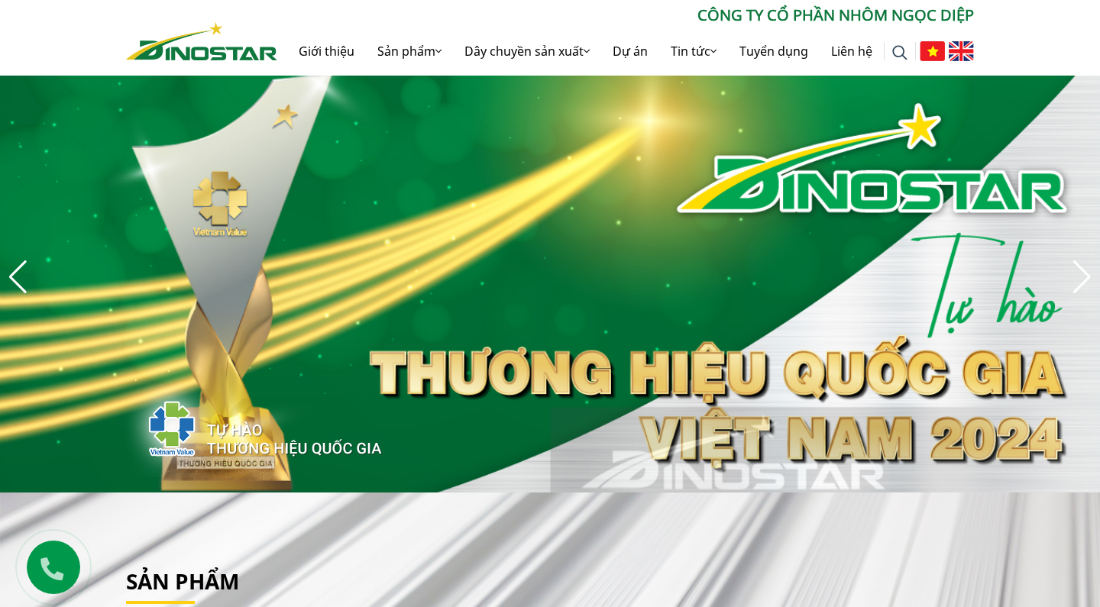
click at [1085, 280] on div "Next slide" at bounding box center [1082, 277] width 21 height 34
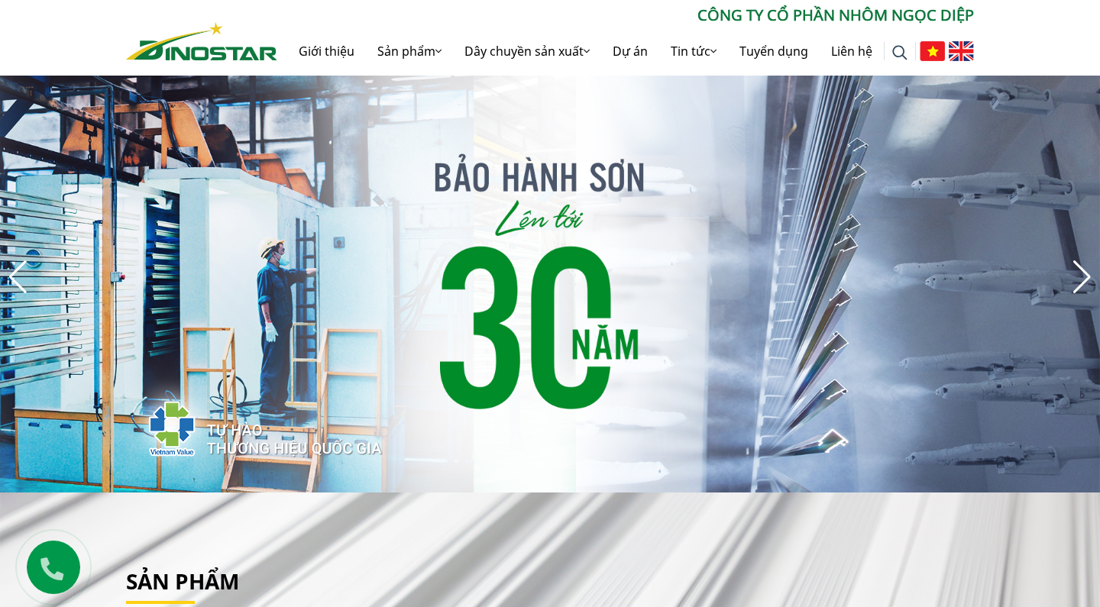
click at [1085, 280] on div "Next slide" at bounding box center [1082, 277] width 21 height 34
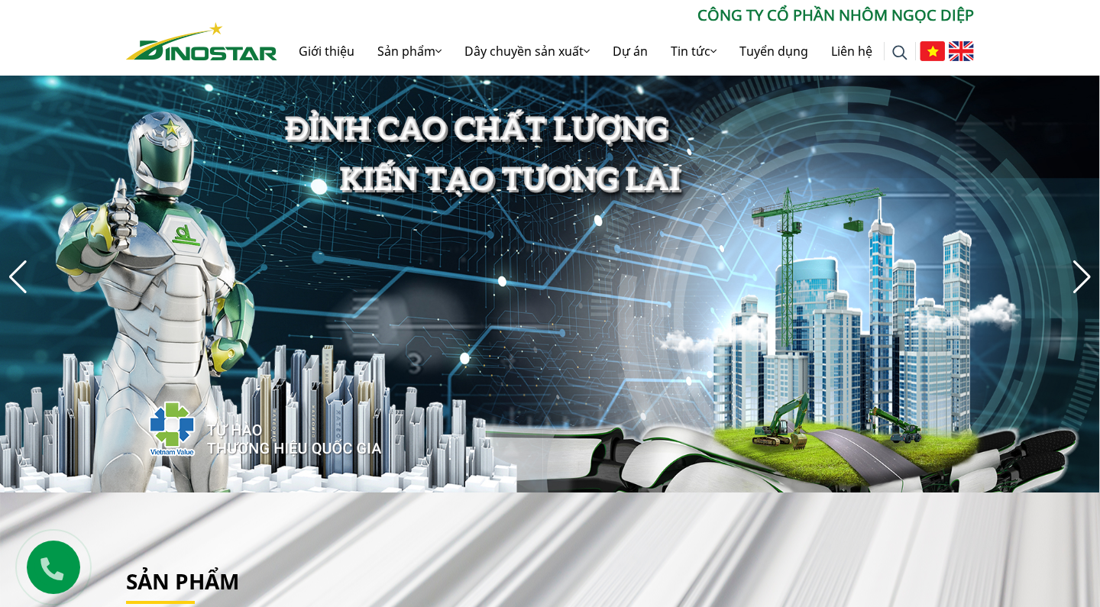
click at [1085, 280] on div "Next slide" at bounding box center [1082, 277] width 21 height 34
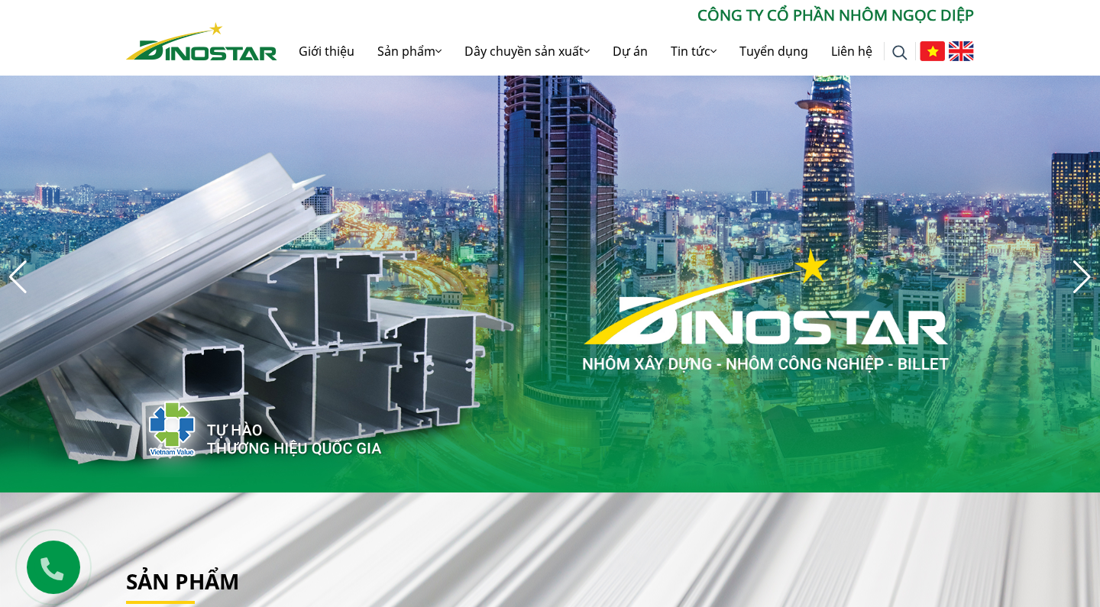
click at [1085, 280] on div "Next slide" at bounding box center [1082, 277] width 21 height 34
click at [18, 275] on div "Previous slide" at bounding box center [18, 277] width 21 height 34
